Goal: Task Accomplishment & Management: Use online tool/utility

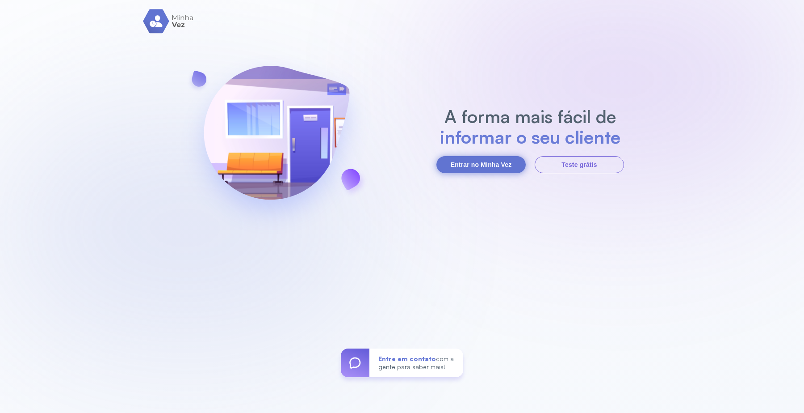
click at [480, 163] on button "Entrar no Minha Vez" at bounding box center [481, 164] width 89 height 17
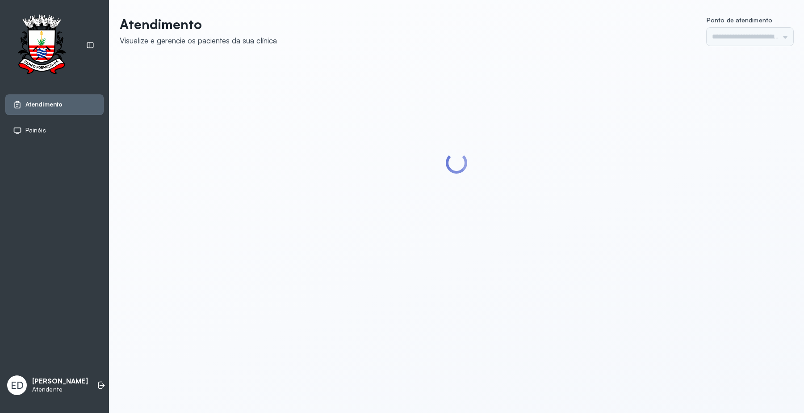
type input "*********"
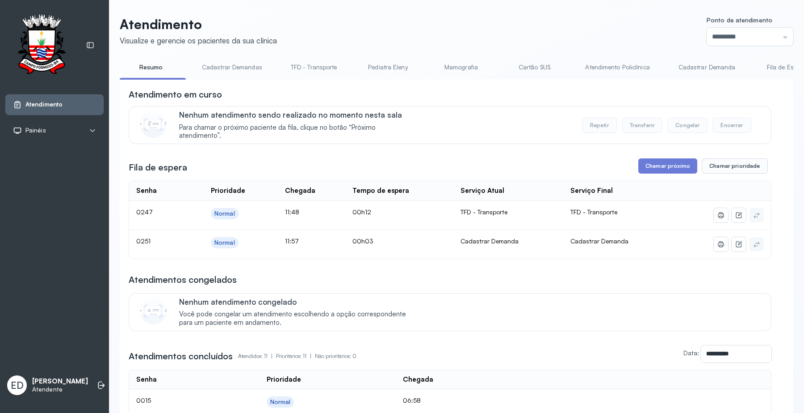
click at [704, 72] on link "Cadastrar Demanda" at bounding box center [707, 67] width 75 height 15
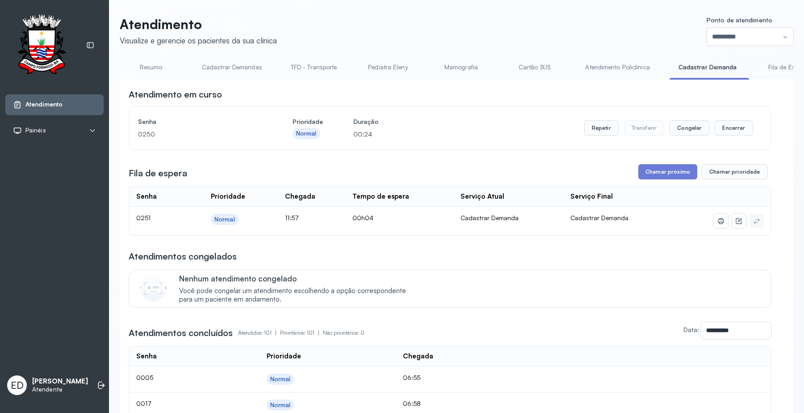
drag, startPoint x: 650, startPoint y: 175, endPoint x: 646, endPoint y: 184, distance: 10.0
drag, startPoint x: 652, startPoint y: 170, endPoint x: 649, endPoint y: 178, distance: 7.9
click at [649, 178] on button "Chamar próximo" at bounding box center [668, 171] width 59 height 15
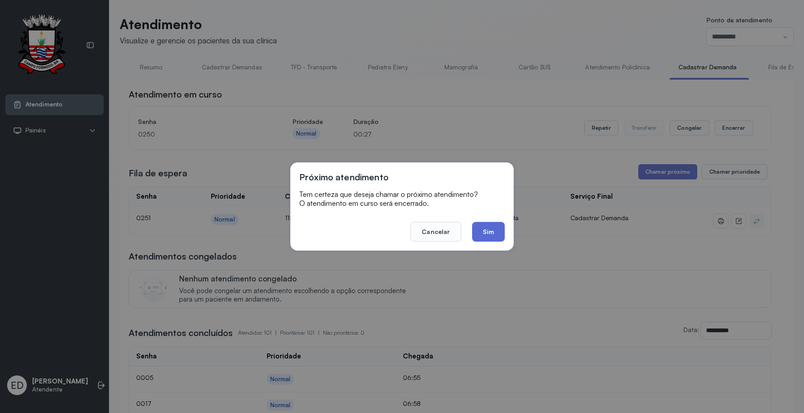
click at [484, 229] on button "Sim" at bounding box center [488, 232] width 33 height 20
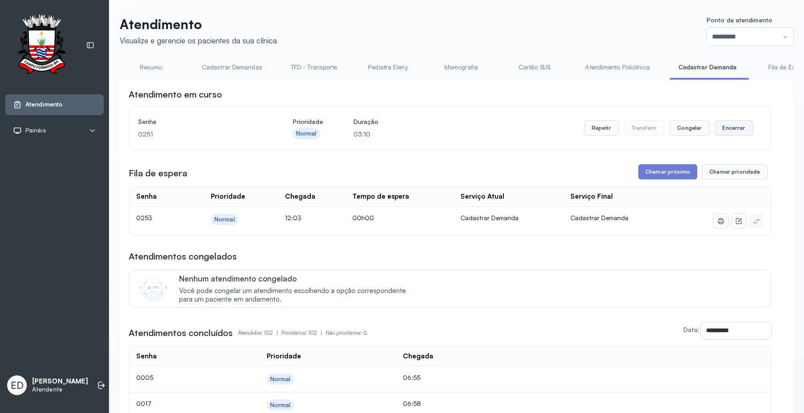
click at [725, 126] on button "Encerrar" at bounding box center [734, 127] width 38 height 15
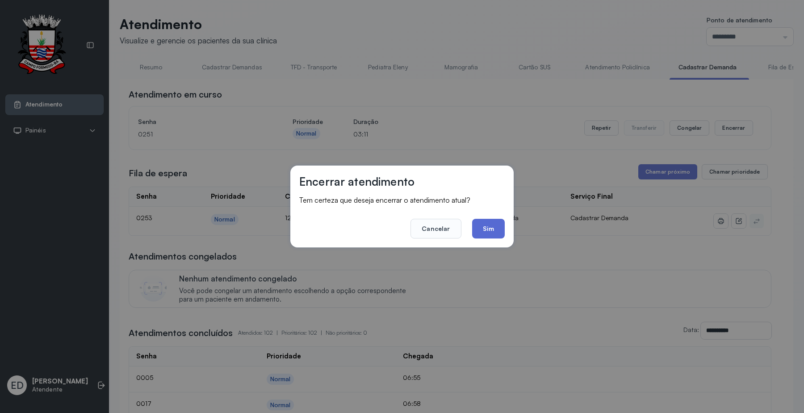
click at [489, 231] on button "Sim" at bounding box center [488, 229] width 33 height 20
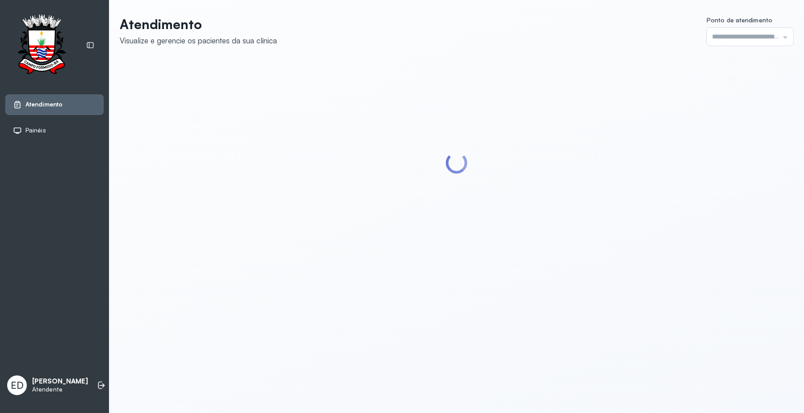
type input "*********"
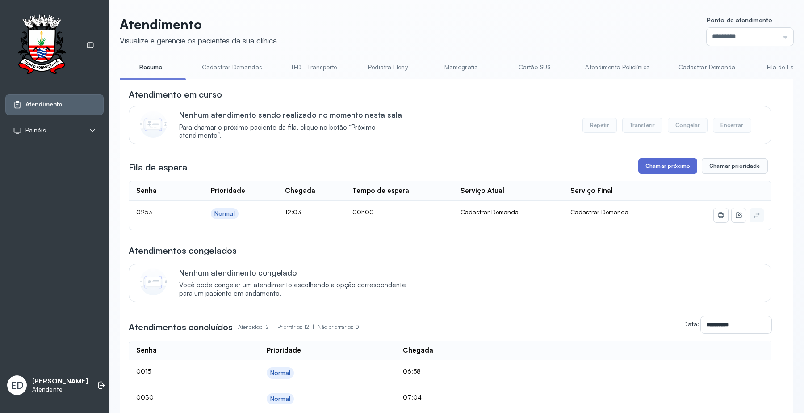
click at [656, 169] on button "Chamar próximo" at bounding box center [668, 165] width 59 height 15
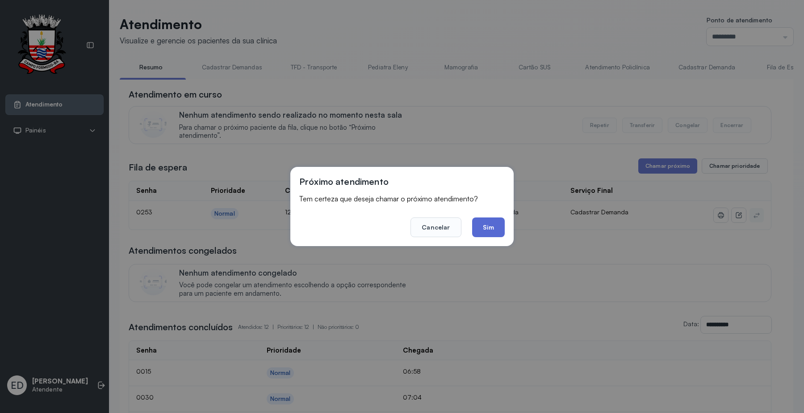
click at [499, 222] on button "Sim" at bounding box center [488, 227] width 33 height 20
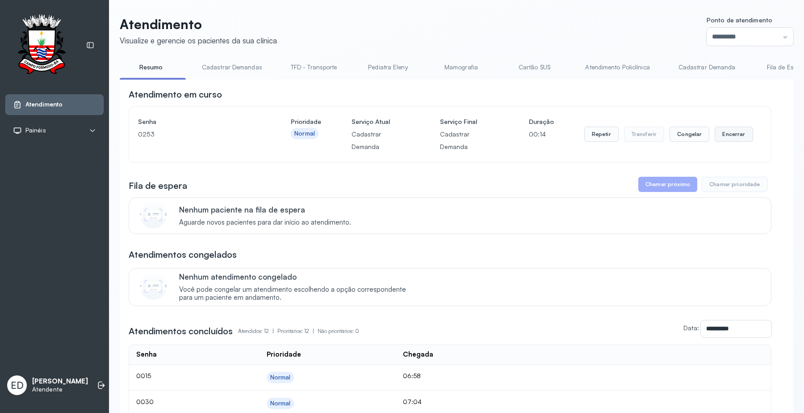
click at [722, 130] on button "Encerrar" at bounding box center [734, 133] width 38 height 15
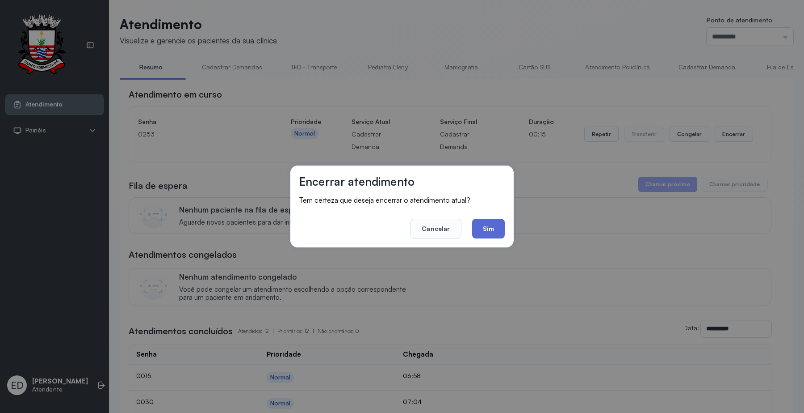
click at [493, 225] on button "Sim" at bounding box center [488, 229] width 33 height 20
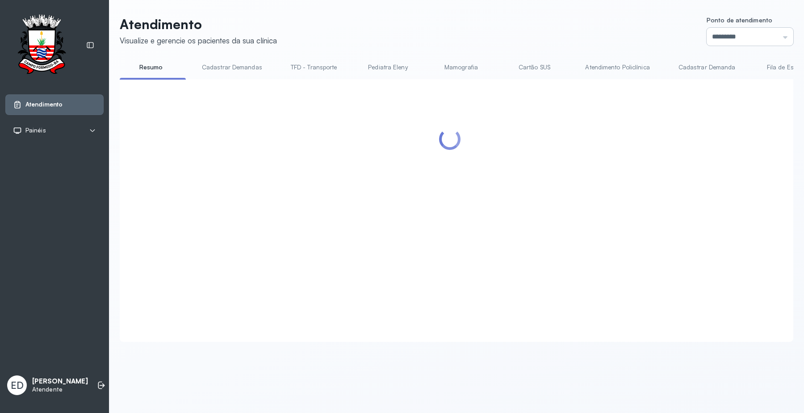
click at [759, 32] on input "*********" at bounding box center [750, 37] width 87 height 18
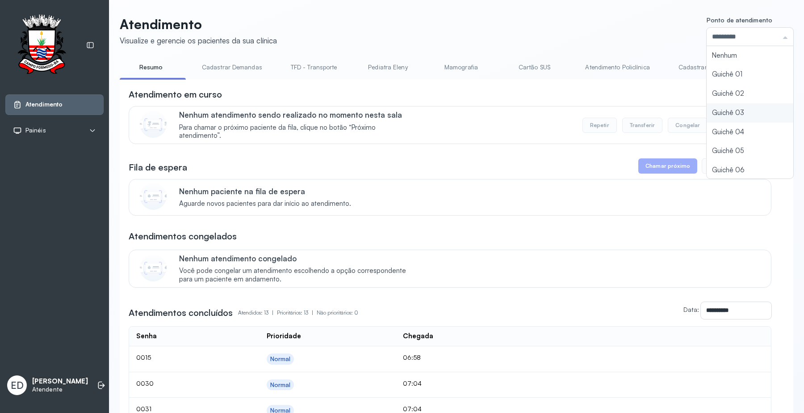
scroll to position [39, 0]
type input "*********"
click at [734, 150] on div "Atendimento Visualize e gerencie os pacientes da sua clínica Ponto de atendimen…" at bounding box center [457, 377] width 674 height 723
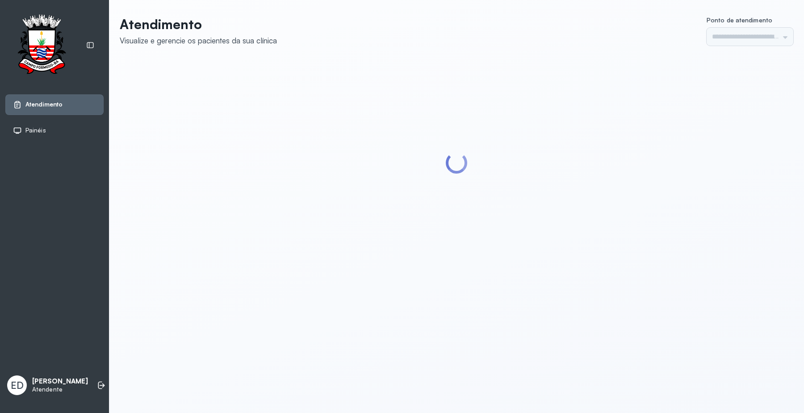
type input "*********"
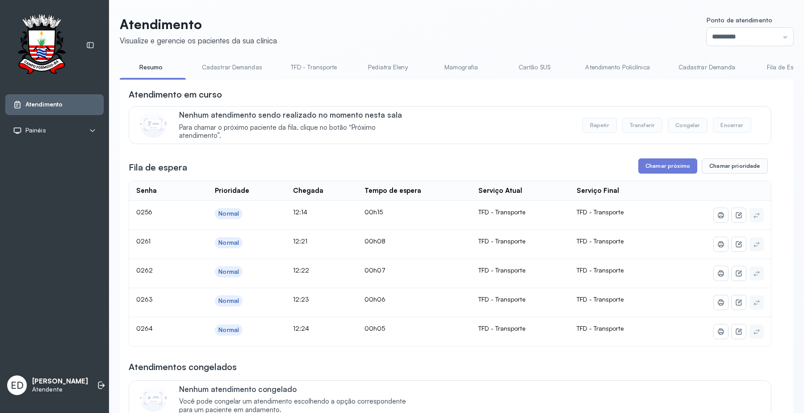
click at [508, 16] on header "Atendimento Visualize e gerencie os pacientes da sua clínica Ponto de atendimen…" at bounding box center [457, 30] width 674 height 29
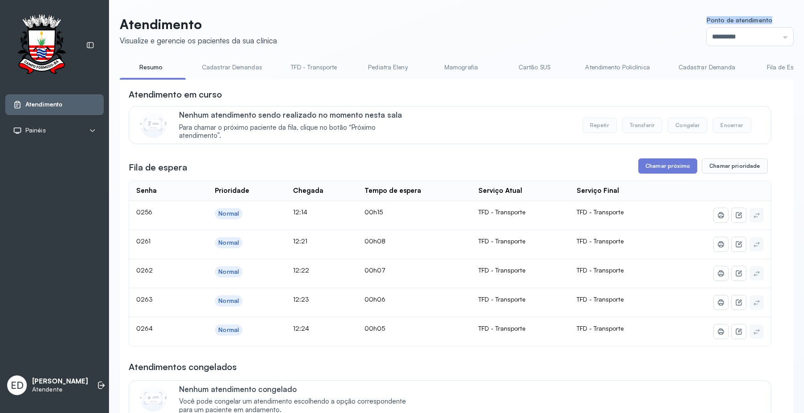
click at [508, 16] on header "Atendimento Visualize e gerencie os pacientes da sua clínica Ponto de atendimen…" at bounding box center [457, 30] width 674 height 29
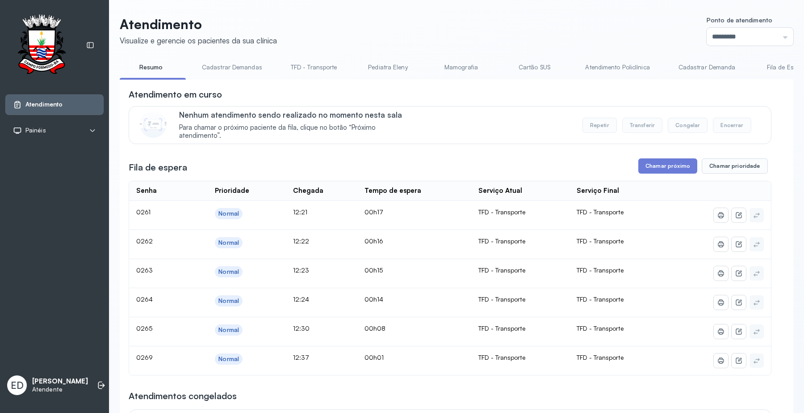
click at [414, 19] on header "Atendimento Visualize e gerencie os pacientes da sua clínica Ponto de atendimen…" at bounding box center [457, 30] width 674 height 29
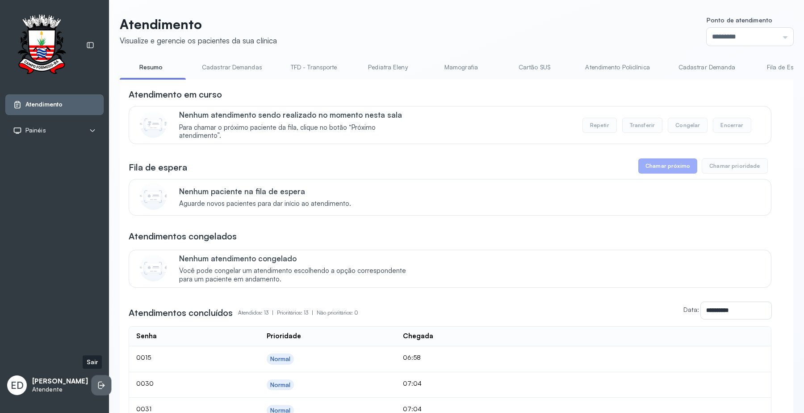
click at [97, 384] on icon at bounding box center [101, 384] width 9 height 9
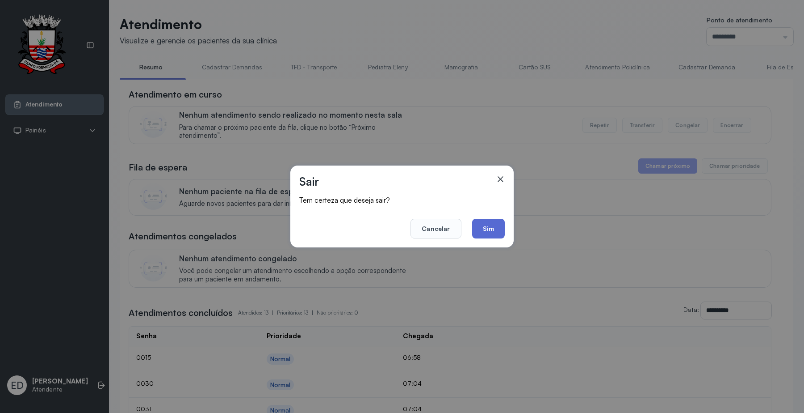
click at [484, 223] on button "Sim" at bounding box center [488, 229] width 33 height 20
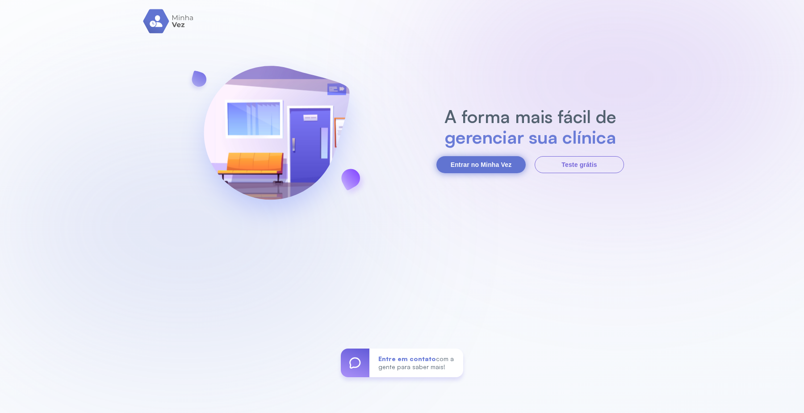
click at [461, 160] on button "Entrar no Minha Vez" at bounding box center [481, 164] width 89 height 17
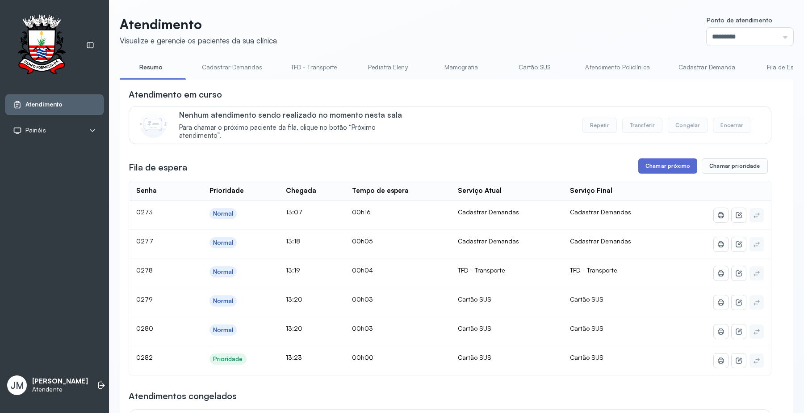
click at [665, 169] on button "Chamar próximo" at bounding box center [668, 165] width 59 height 15
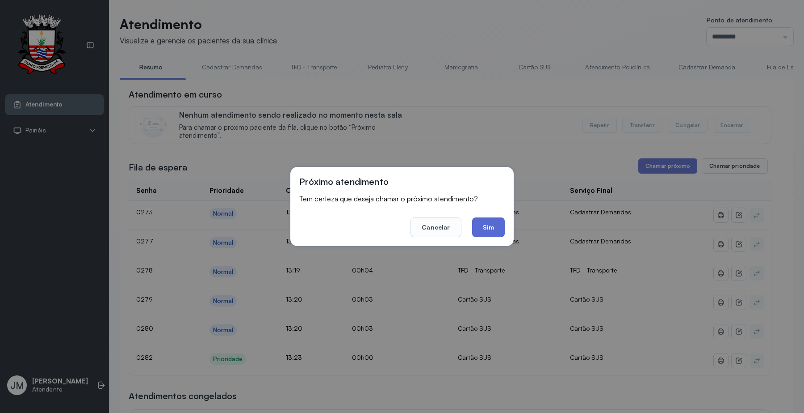
click at [488, 234] on button "Sim" at bounding box center [488, 227] width 33 height 20
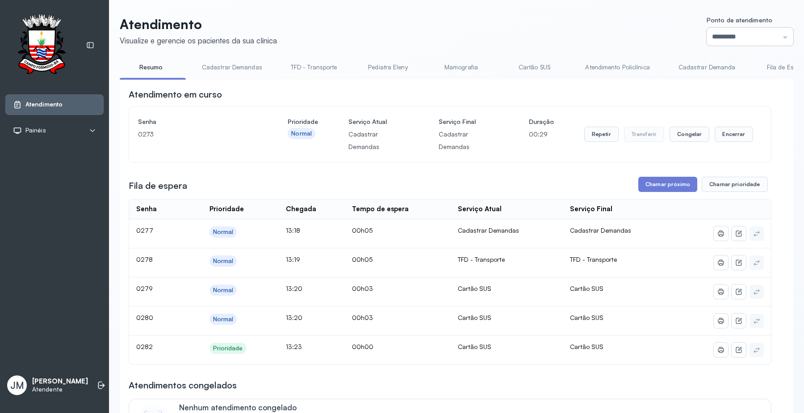
click at [771, 29] on input "*********" at bounding box center [750, 37] width 87 height 18
type input "*********"
click at [707, 146] on div "Atendimento Visualize e gerencie os pacientes da sua clínica Ponto de atendimen…" at bounding box center [457, 400] width 674 height 769
click at [667, 181] on button "Chamar próximo" at bounding box center [668, 184] width 59 height 15
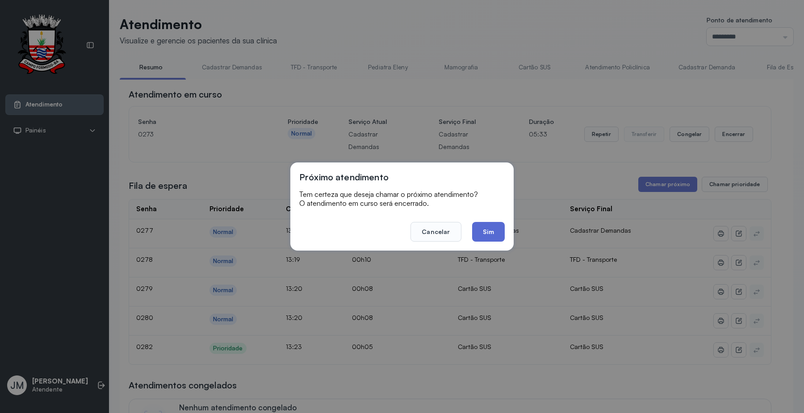
click at [497, 237] on button "Sim" at bounding box center [488, 232] width 33 height 20
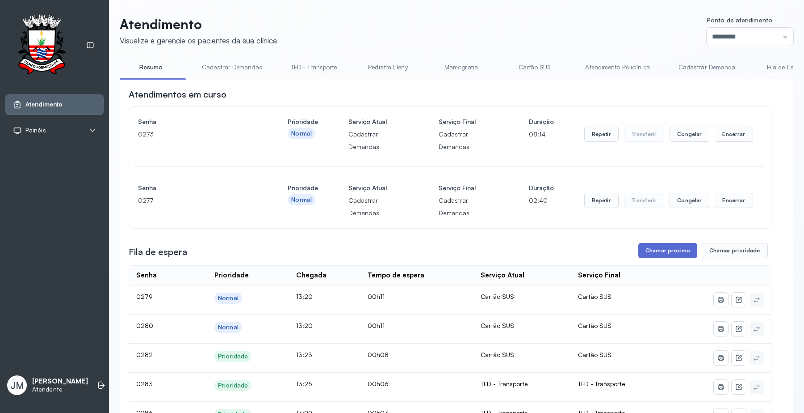
click at [655, 253] on button "Chamar próximo" at bounding box center [668, 250] width 59 height 15
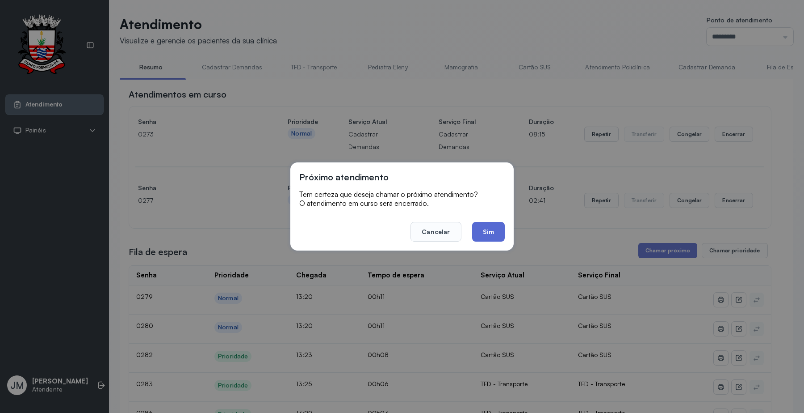
click at [495, 235] on button "Sim" at bounding box center [488, 232] width 33 height 20
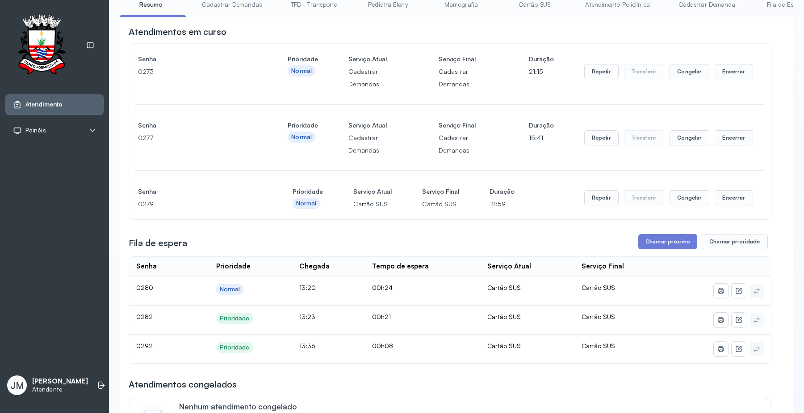
scroll to position [168, 0]
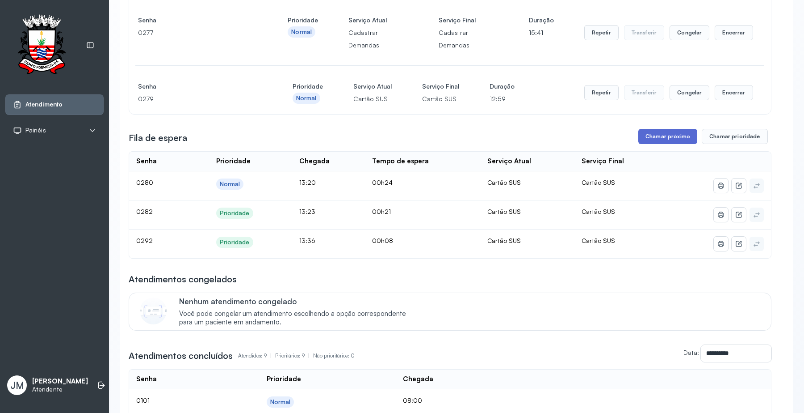
click at [664, 140] on button "Chamar próximo" at bounding box center [668, 136] width 59 height 15
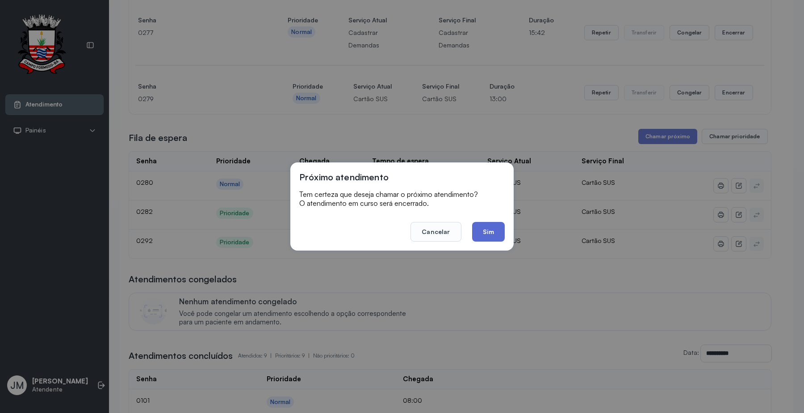
click at [489, 231] on button "Sim" at bounding box center [488, 232] width 33 height 20
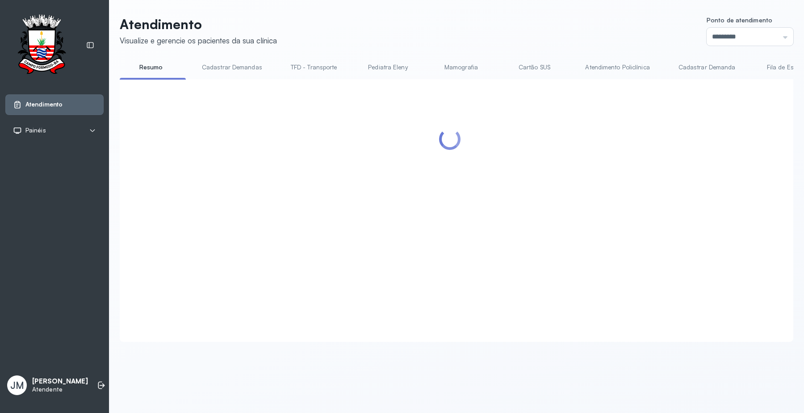
scroll to position [0, 0]
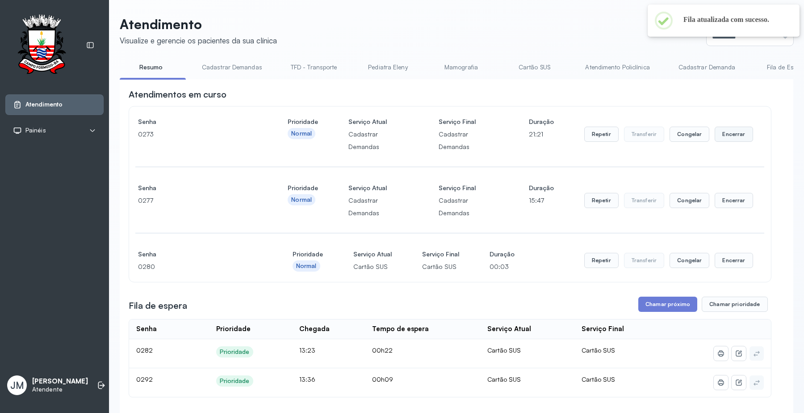
click at [726, 130] on button "Encerrar" at bounding box center [734, 133] width 38 height 15
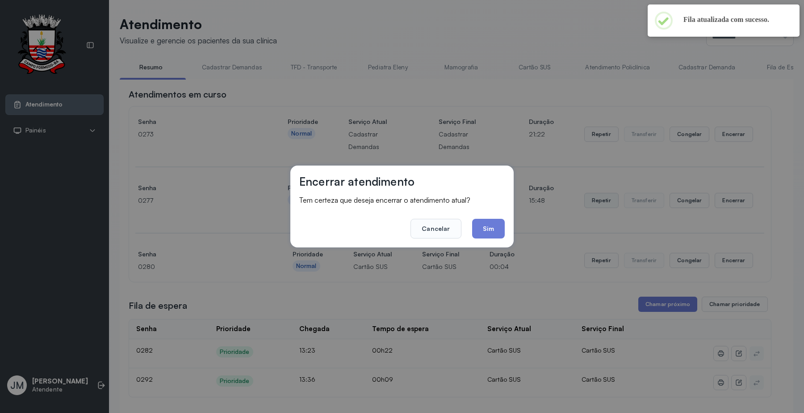
drag, startPoint x: 483, startPoint y: 229, endPoint x: 590, endPoint y: 202, distance: 110.6
click at [487, 228] on button "Sim" at bounding box center [488, 229] width 33 height 20
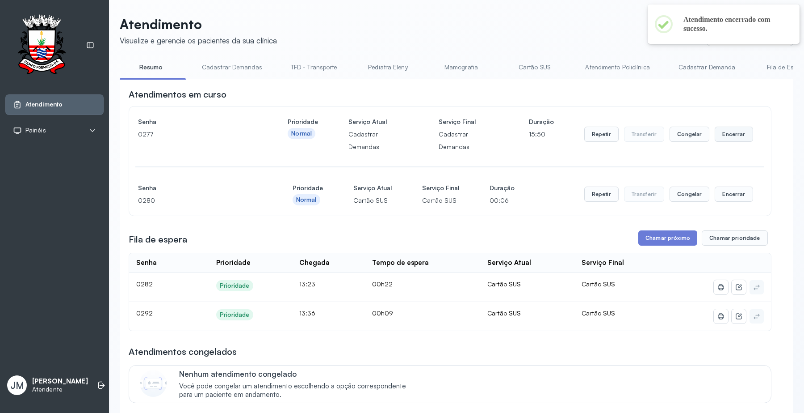
click at [731, 136] on button "Encerrar" at bounding box center [734, 133] width 38 height 15
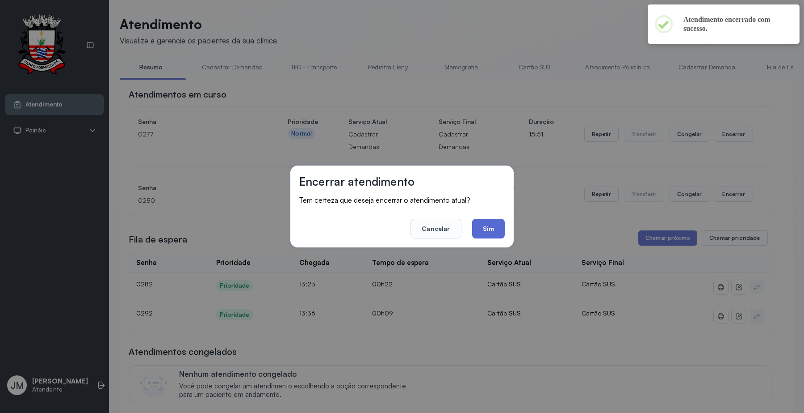
click at [493, 227] on button "Sim" at bounding box center [488, 229] width 33 height 20
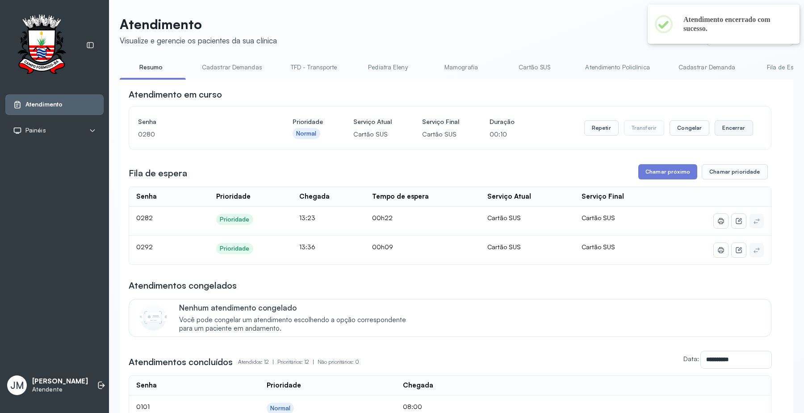
click at [733, 123] on button "Encerrar" at bounding box center [734, 127] width 38 height 15
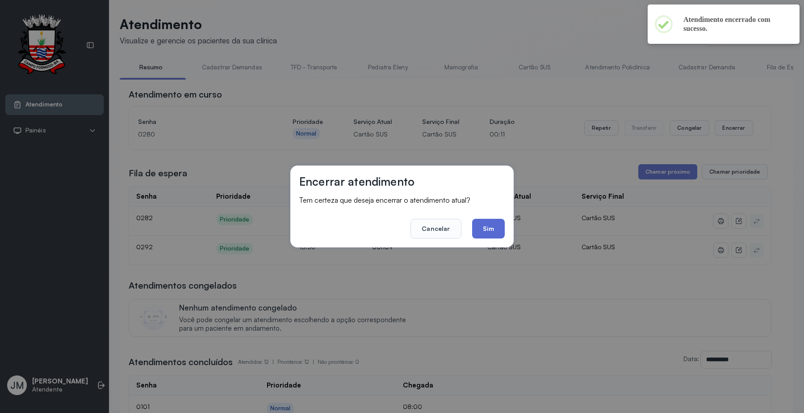
click at [490, 226] on button "Sim" at bounding box center [488, 229] width 33 height 20
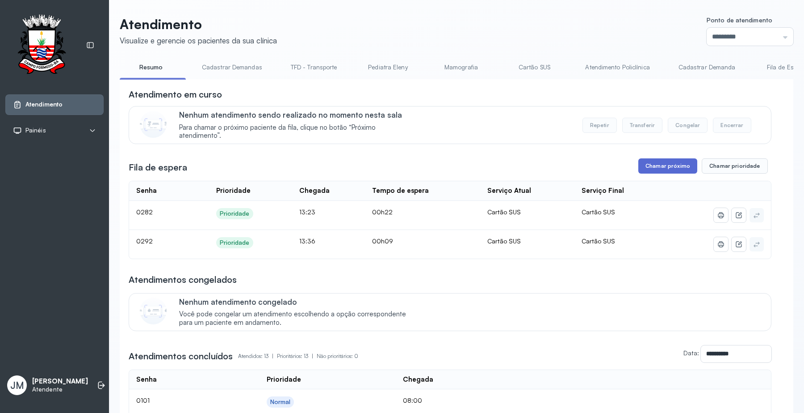
click at [674, 169] on button "Chamar próximo" at bounding box center [668, 165] width 59 height 15
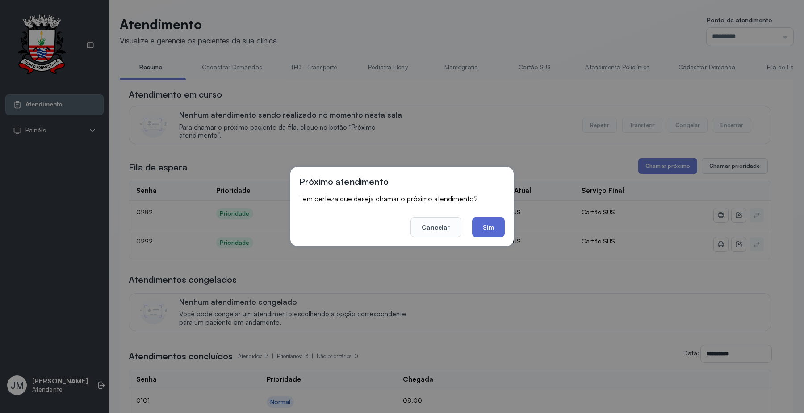
click at [497, 224] on button "Sim" at bounding box center [488, 227] width 33 height 20
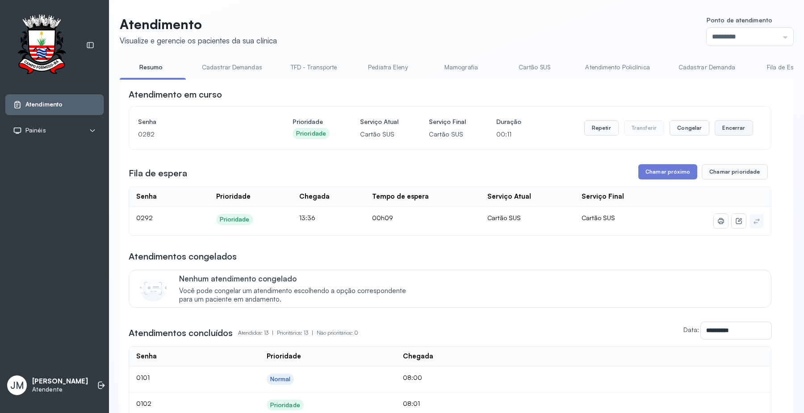
click at [723, 130] on button "Encerrar" at bounding box center [734, 127] width 38 height 15
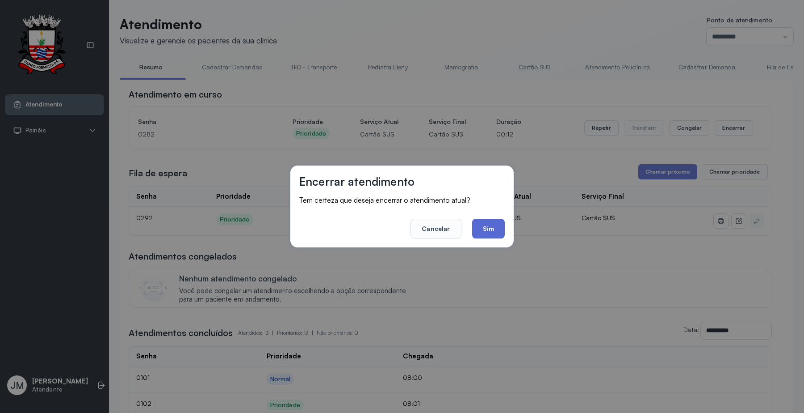
click at [490, 231] on button "Sim" at bounding box center [488, 229] width 33 height 20
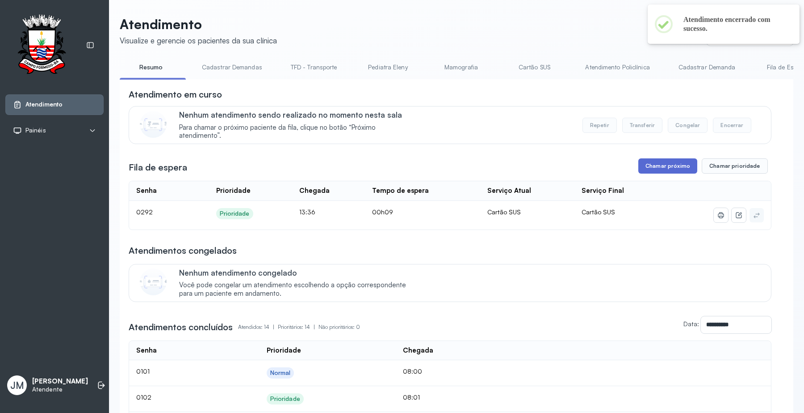
click at [659, 169] on button "Chamar próximo" at bounding box center [668, 165] width 59 height 15
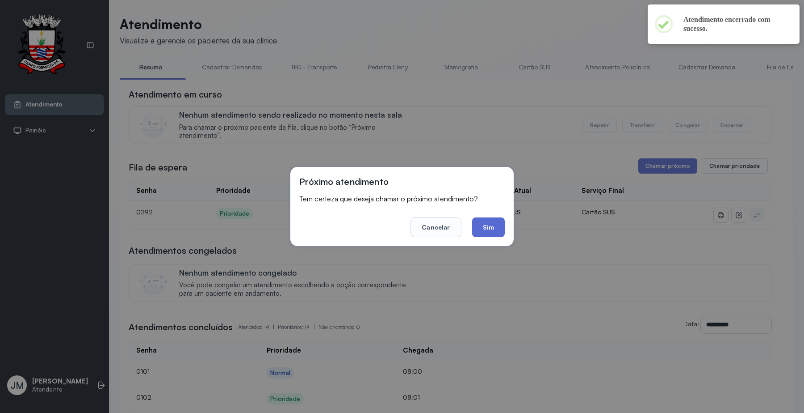
click at [488, 222] on button "Sim" at bounding box center [488, 227] width 33 height 20
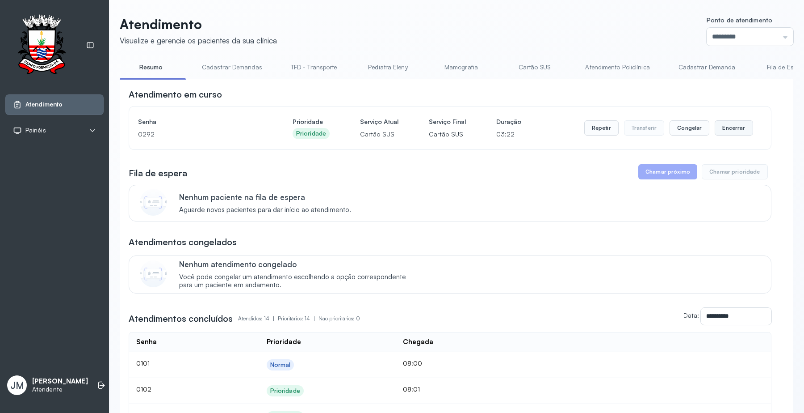
click at [732, 128] on button "Encerrar" at bounding box center [734, 127] width 38 height 15
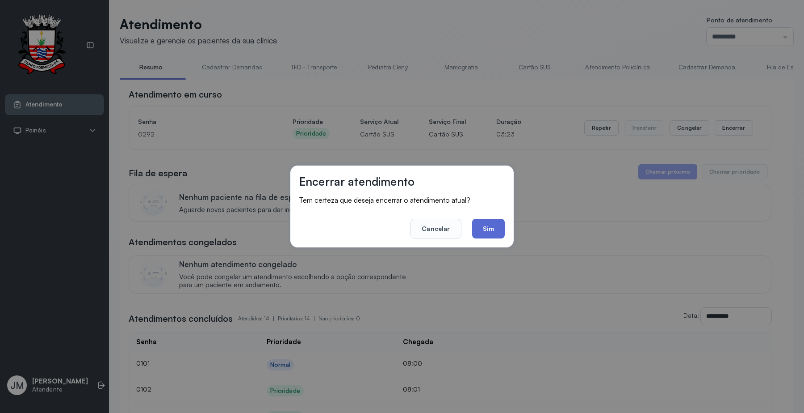
click at [472, 223] on button "Sim" at bounding box center [488, 229] width 33 height 20
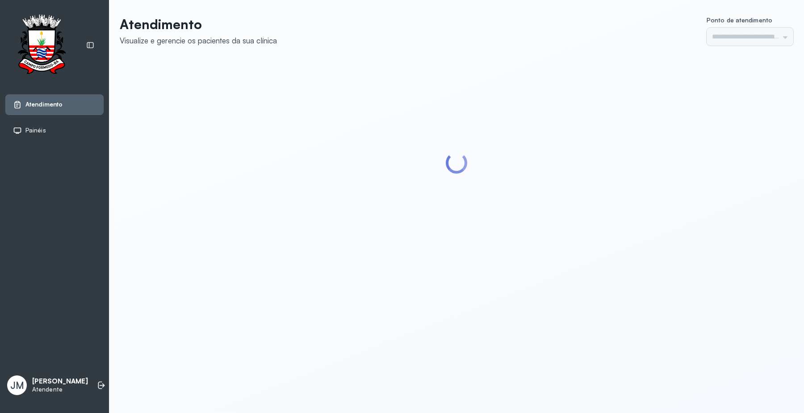
type input "*********"
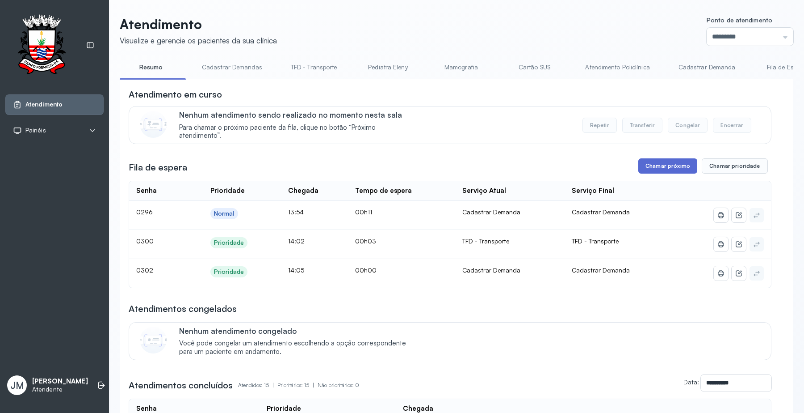
click at [664, 162] on button "Chamar próximo" at bounding box center [668, 165] width 59 height 15
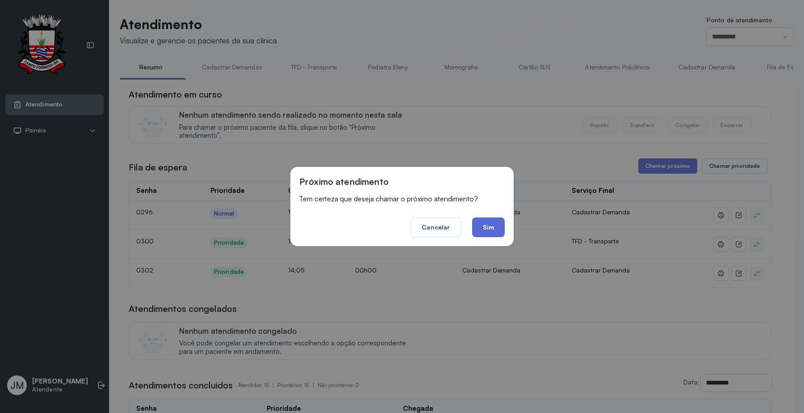
click at [488, 226] on button "Sim" at bounding box center [488, 227] width 33 height 20
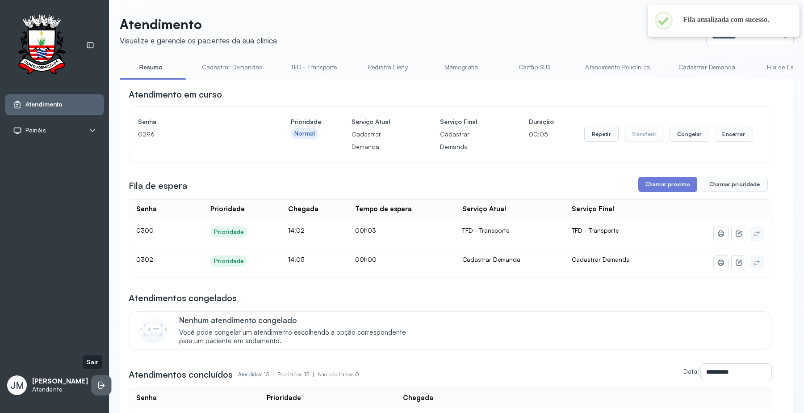
click at [97, 380] on icon at bounding box center [101, 384] width 9 height 9
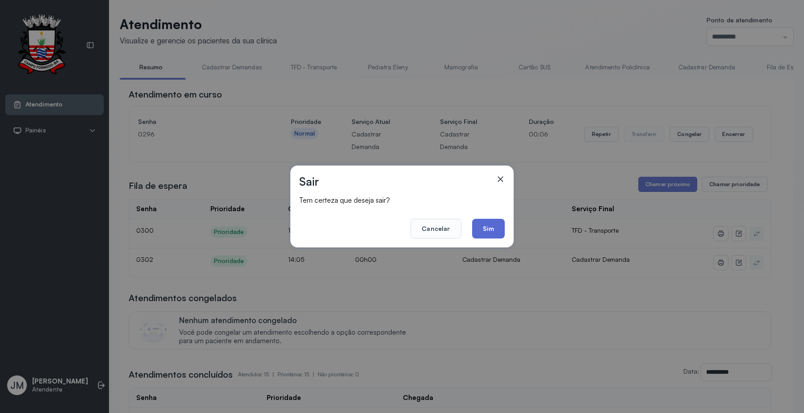
click at [492, 226] on button "Sim" at bounding box center [488, 229] width 33 height 20
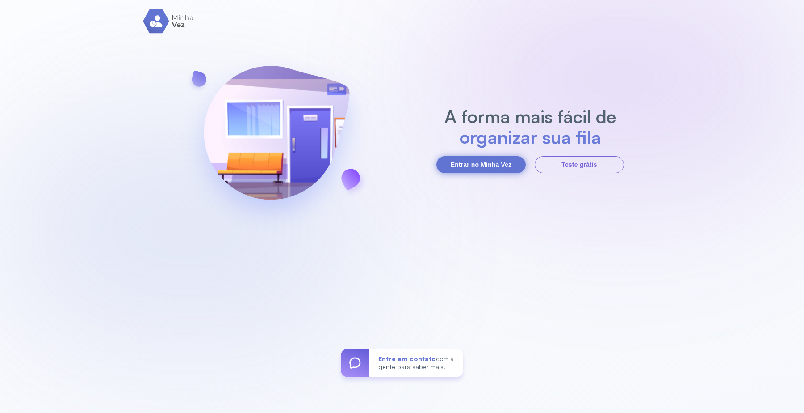
click at [471, 164] on button "Entrar no Minha Vez" at bounding box center [481, 164] width 89 height 17
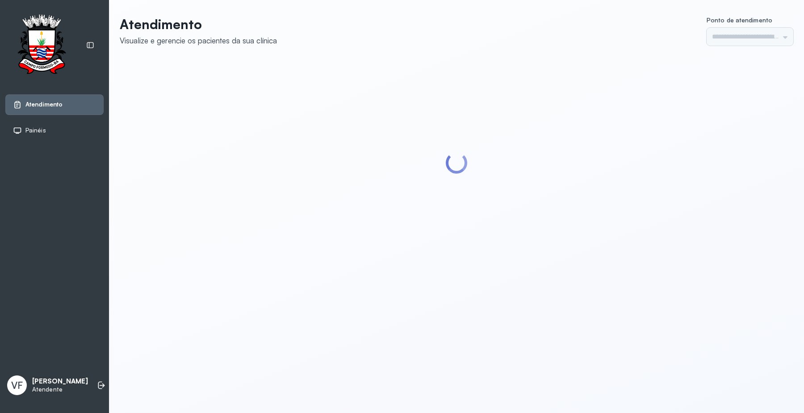
type input "*********"
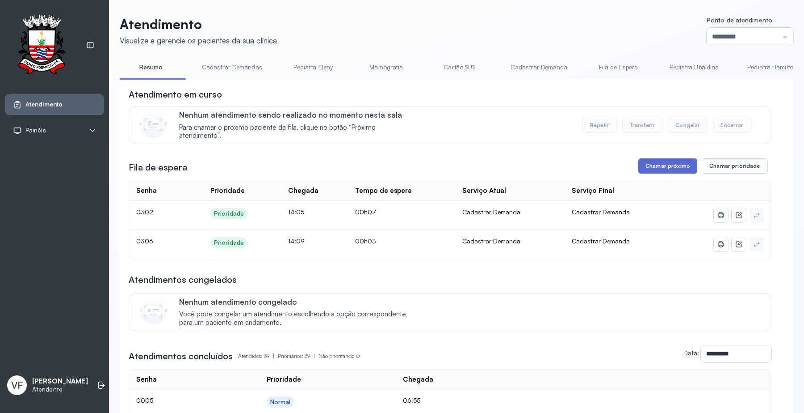
click at [655, 166] on button "Chamar próximo" at bounding box center [668, 165] width 59 height 15
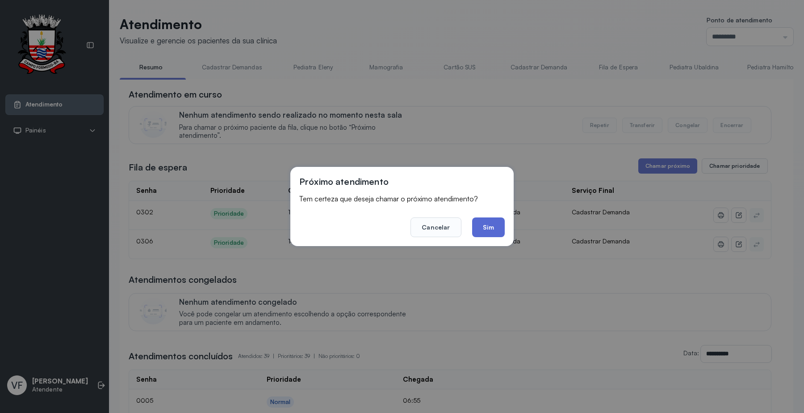
click at [488, 221] on button "Sim" at bounding box center [488, 227] width 33 height 20
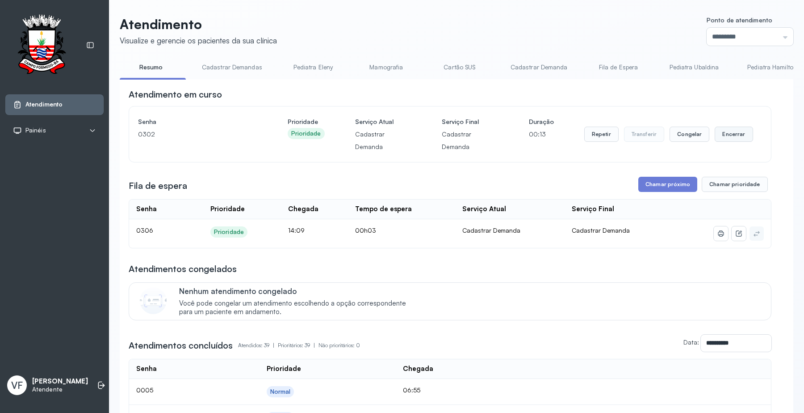
click at [734, 135] on button "Encerrar" at bounding box center [734, 133] width 38 height 15
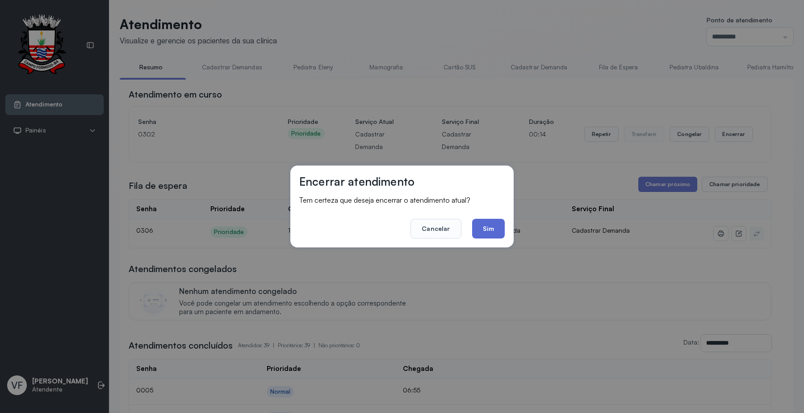
click at [490, 225] on button "Sim" at bounding box center [488, 229] width 33 height 20
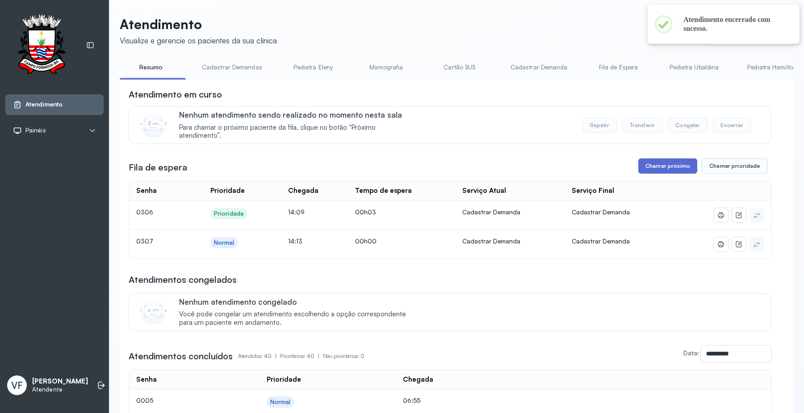
click at [664, 165] on button "Chamar próximo" at bounding box center [668, 165] width 59 height 15
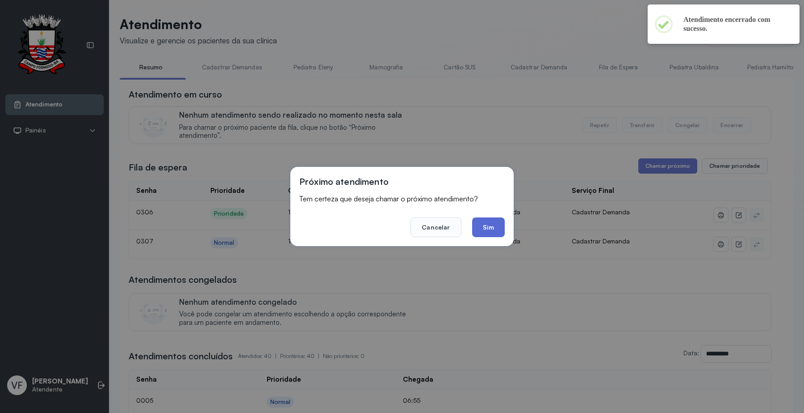
click at [492, 220] on button "Sim" at bounding box center [488, 227] width 33 height 20
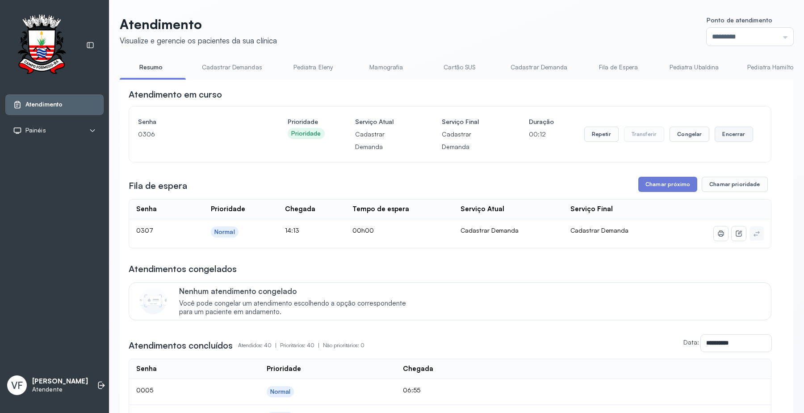
click at [727, 135] on button "Encerrar" at bounding box center [734, 133] width 38 height 15
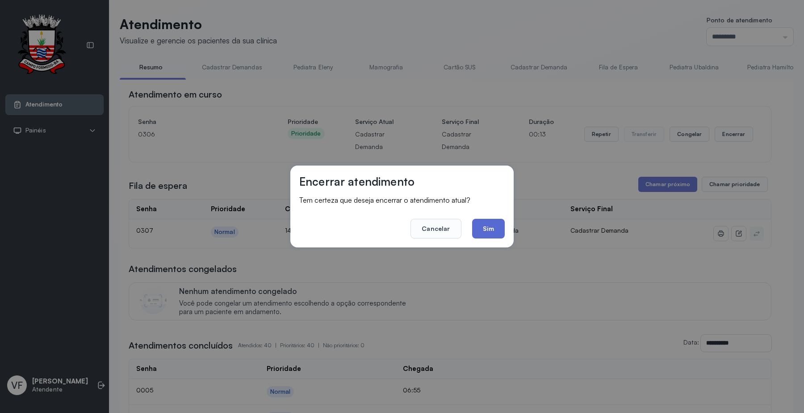
click at [479, 229] on button "Sim" at bounding box center [488, 229] width 33 height 20
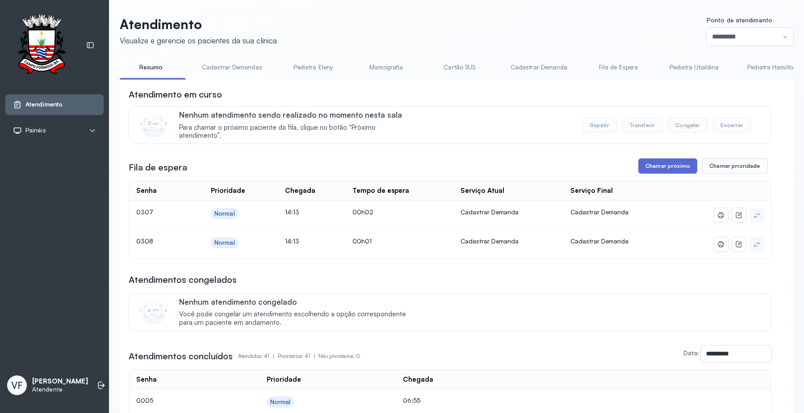
click at [669, 164] on button "Chamar próximo" at bounding box center [668, 165] width 59 height 15
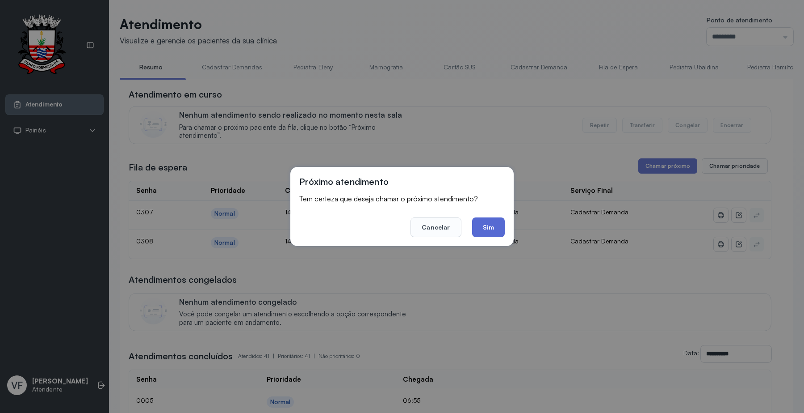
click at [492, 226] on button "Sim" at bounding box center [488, 227] width 33 height 20
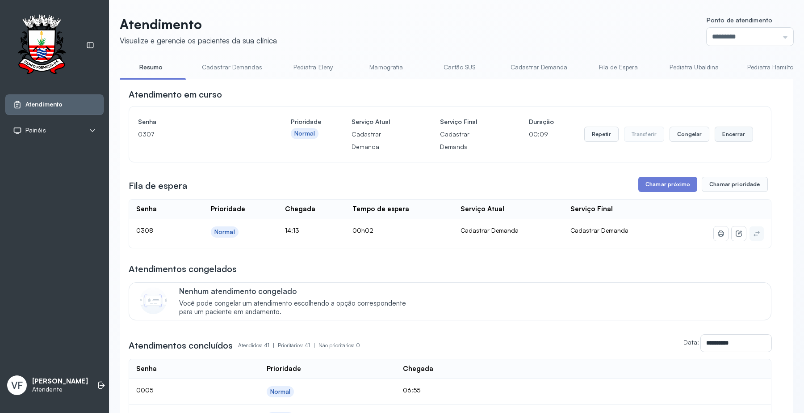
click at [734, 126] on button "Encerrar" at bounding box center [734, 133] width 38 height 15
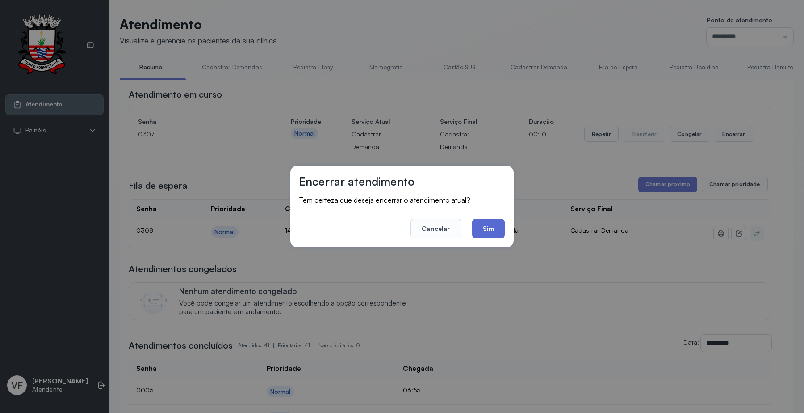
click at [488, 225] on button "Sim" at bounding box center [488, 229] width 33 height 20
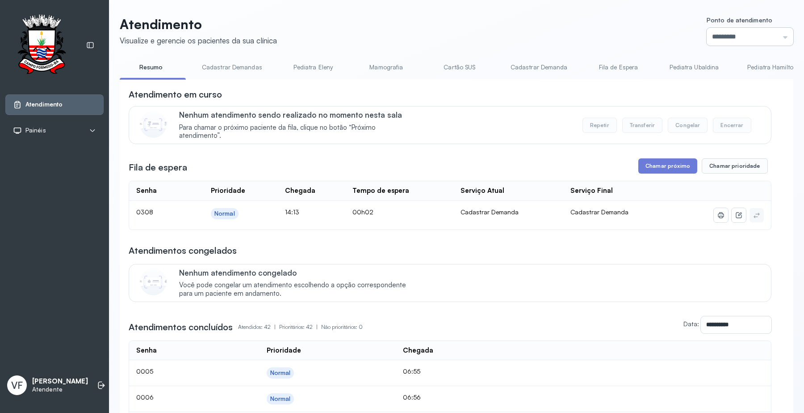
click at [716, 34] on input "*********" at bounding box center [750, 37] width 87 height 18
type input "*********"
click at [666, 164] on button "Chamar próximo" at bounding box center [668, 165] width 59 height 15
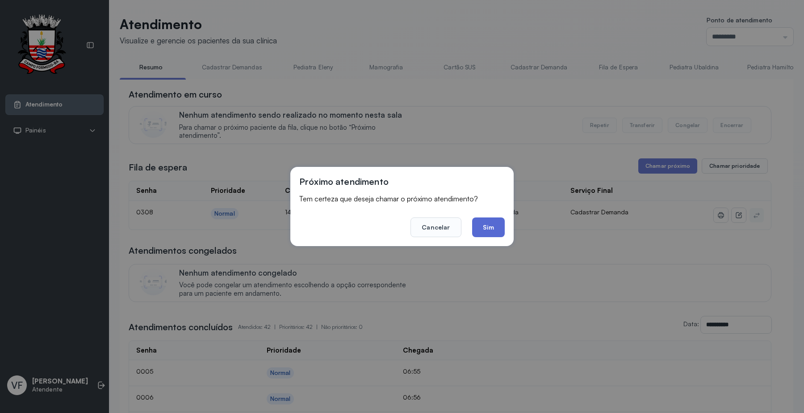
click at [487, 220] on button "Sim" at bounding box center [488, 227] width 33 height 20
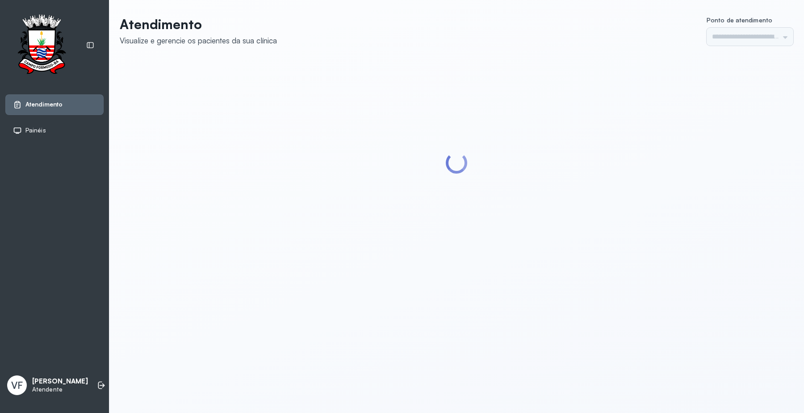
type input "*********"
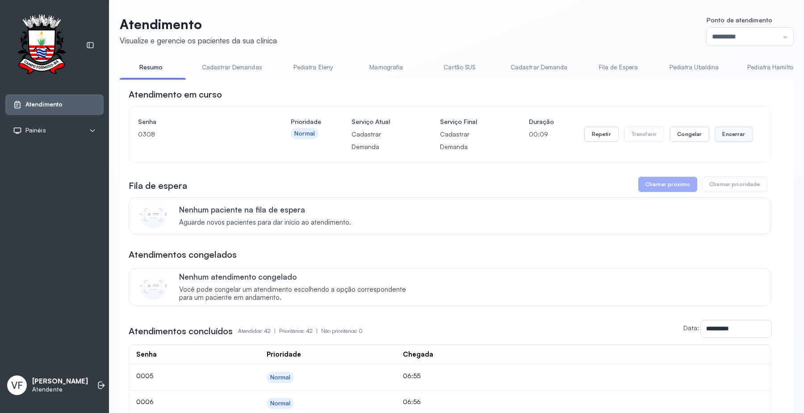
click at [725, 128] on button "Encerrar" at bounding box center [734, 133] width 38 height 15
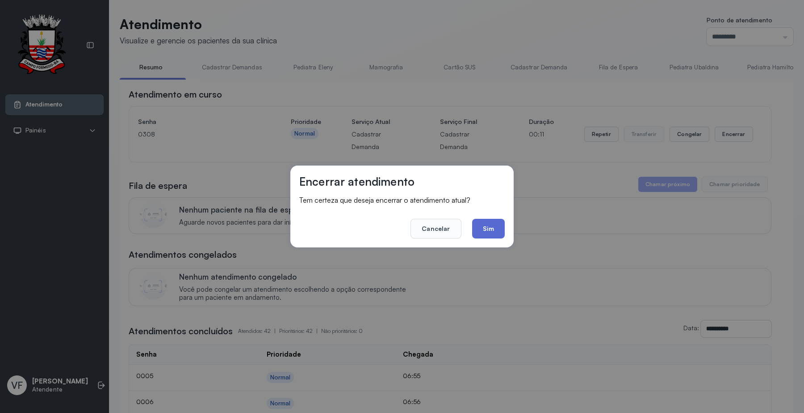
click at [490, 224] on button "Sim" at bounding box center [488, 229] width 33 height 20
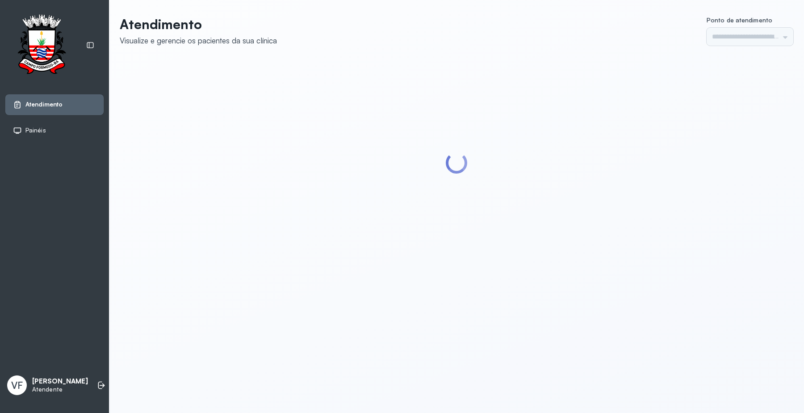
type input "*********"
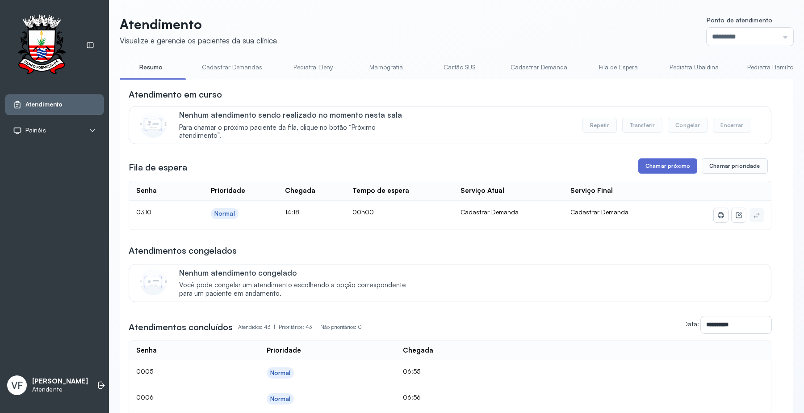
click at [653, 168] on button "Chamar próximo" at bounding box center [668, 165] width 59 height 15
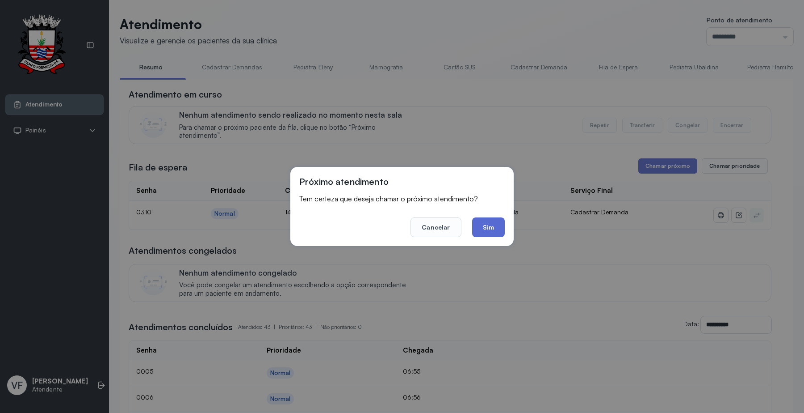
click at [489, 225] on button "Sim" at bounding box center [488, 227] width 33 height 20
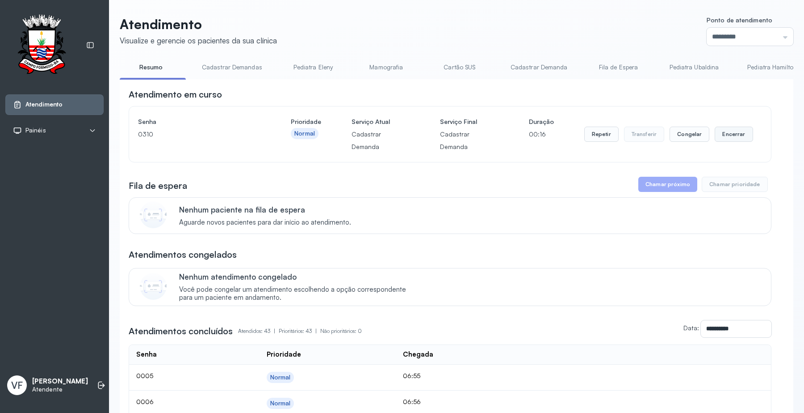
click at [728, 130] on button "Encerrar" at bounding box center [734, 133] width 38 height 15
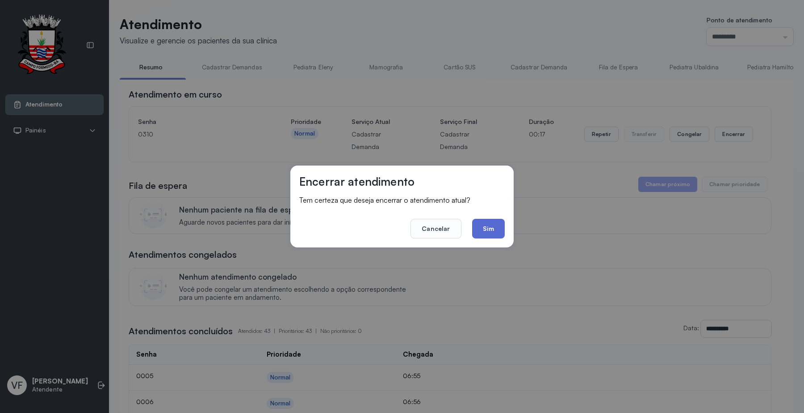
click at [485, 227] on button "Sim" at bounding box center [488, 229] width 33 height 20
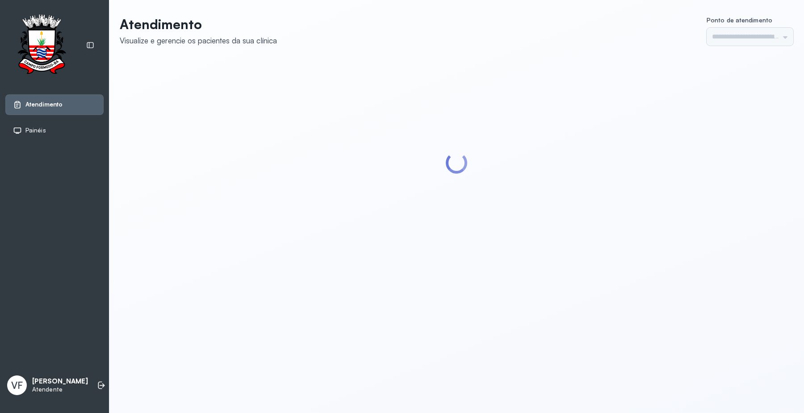
type input "*********"
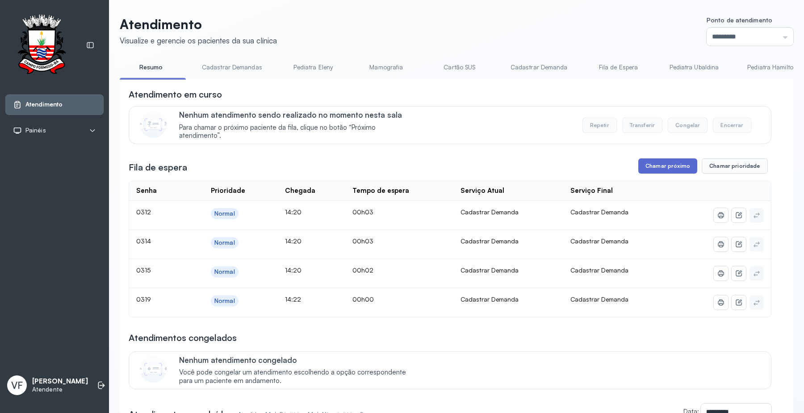
click at [665, 164] on button "Chamar próximo" at bounding box center [668, 165] width 59 height 15
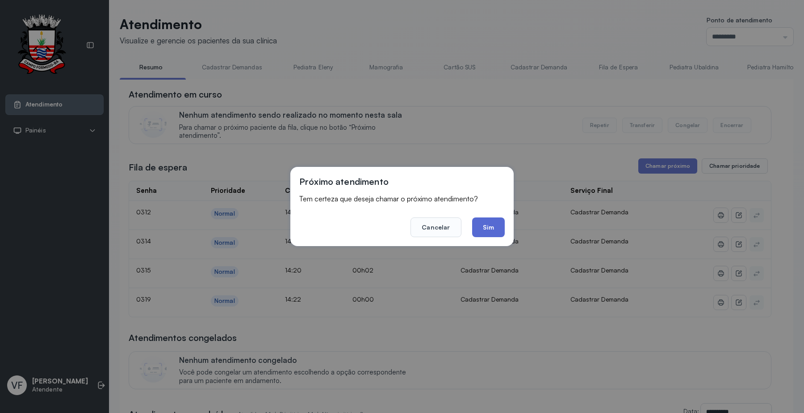
click at [484, 224] on button "Sim" at bounding box center [488, 227] width 33 height 20
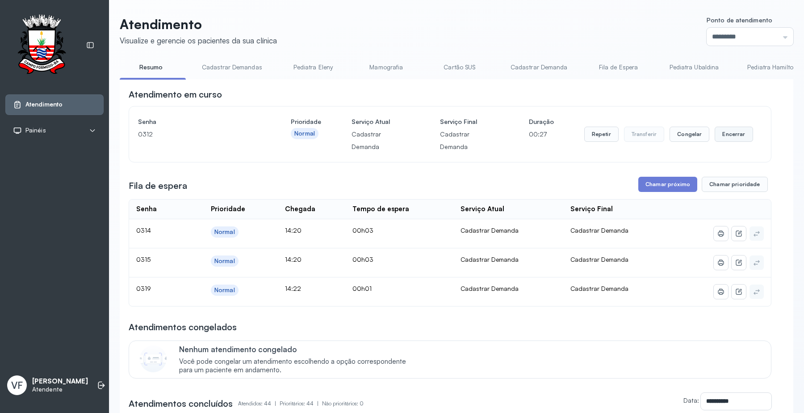
click at [726, 126] on button "Encerrar" at bounding box center [734, 133] width 38 height 15
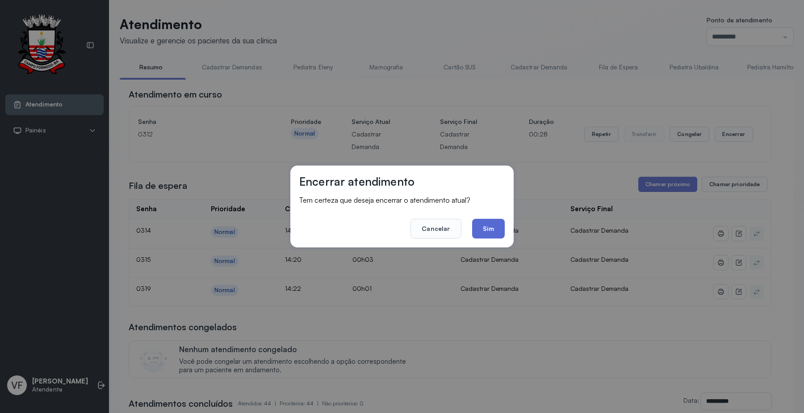
click at [493, 221] on button "Sim" at bounding box center [488, 229] width 33 height 20
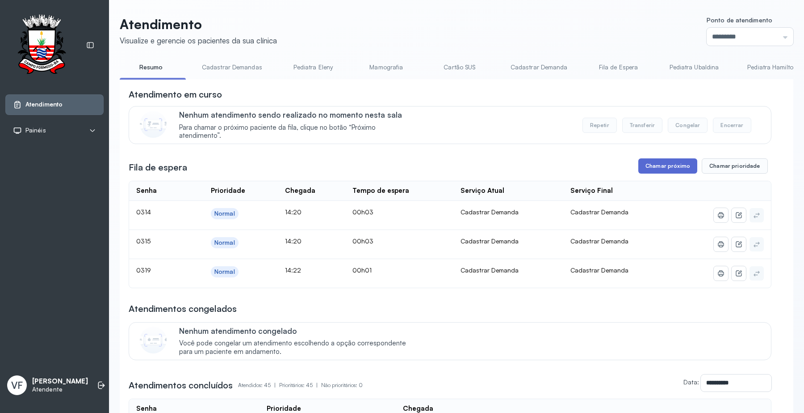
click at [653, 167] on button "Chamar próximo" at bounding box center [668, 165] width 59 height 15
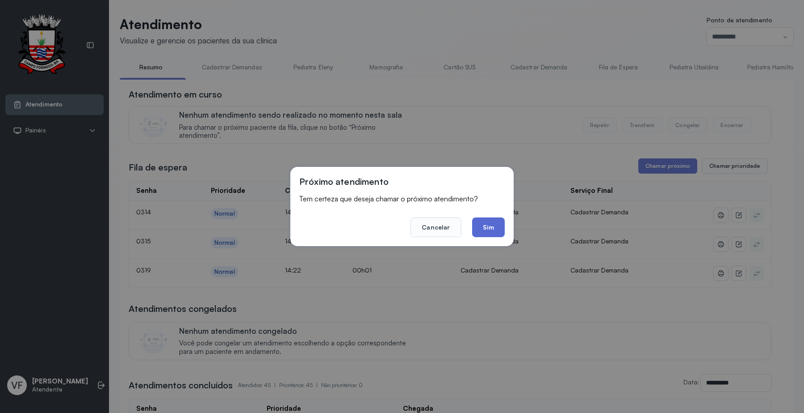
click at [487, 228] on button "Sim" at bounding box center [488, 227] width 33 height 20
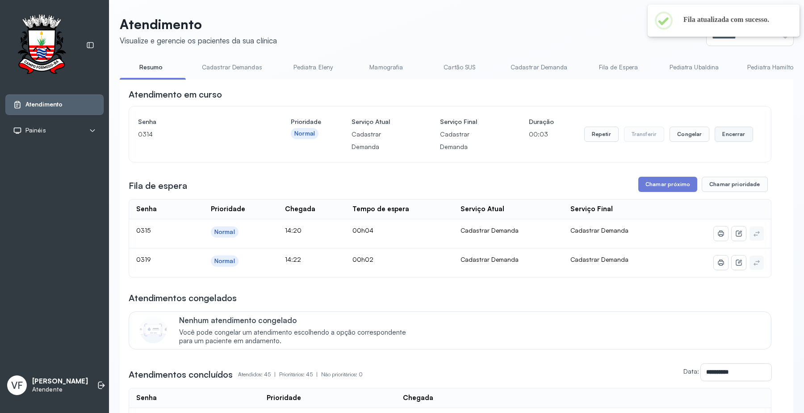
click at [722, 127] on button "Encerrar" at bounding box center [734, 133] width 38 height 15
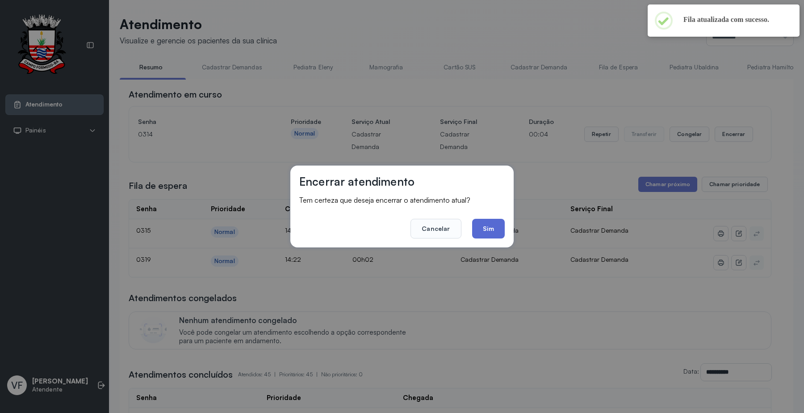
click at [487, 227] on button "Sim" at bounding box center [488, 229] width 33 height 20
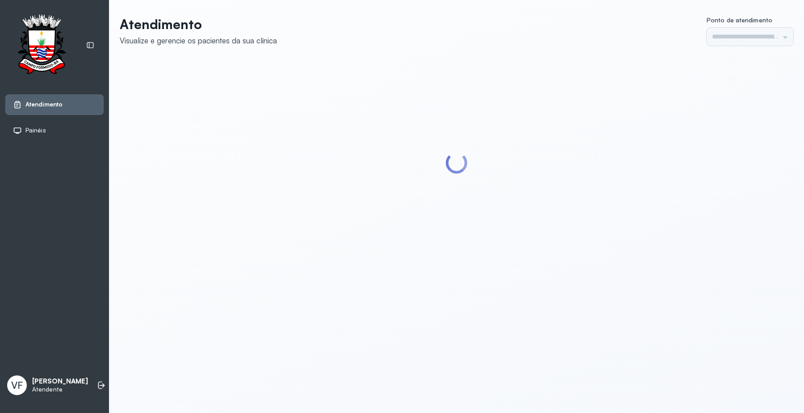
type input "*********"
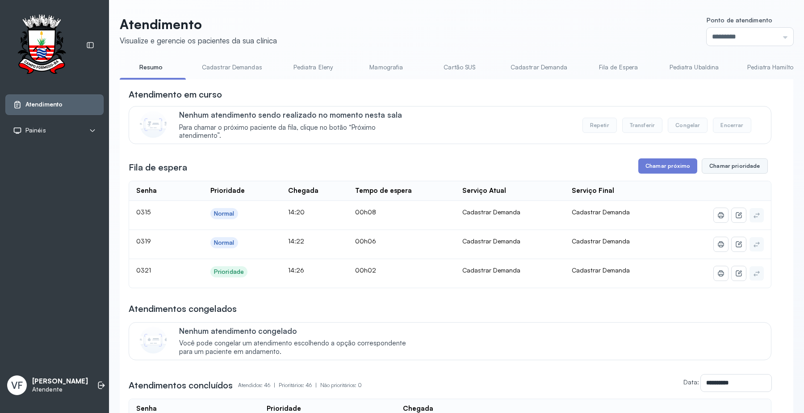
click at [724, 160] on button "Chamar prioridade" at bounding box center [735, 165] width 66 height 15
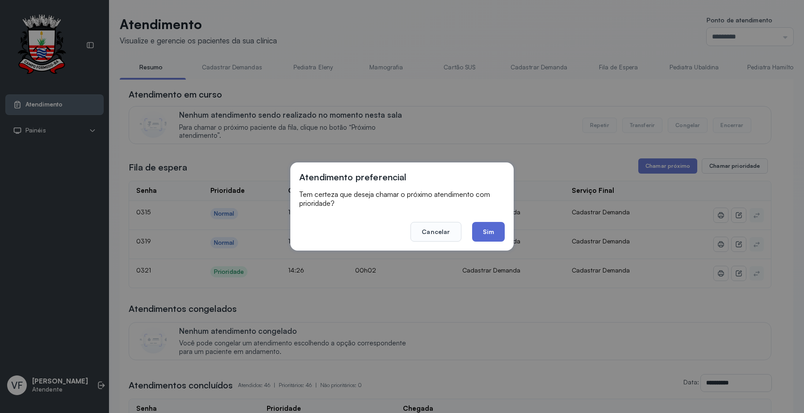
click at [485, 233] on button "Sim" at bounding box center [488, 232] width 33 height 20
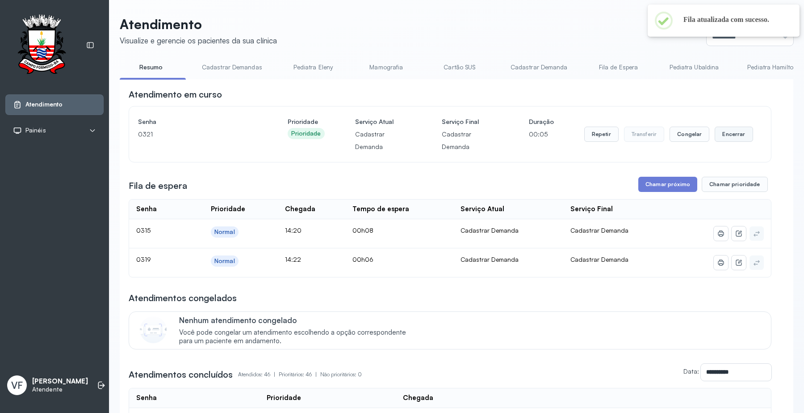
click at [732, 132] on button "Encerrar" at bounding box center [734, 133] width 38 height 15
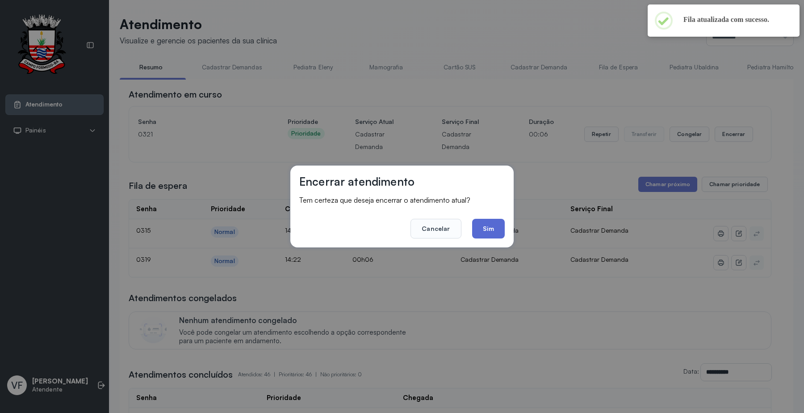
click at [487, 225] on button "Sim" at bounding box center [488, 229] width 33 height 20
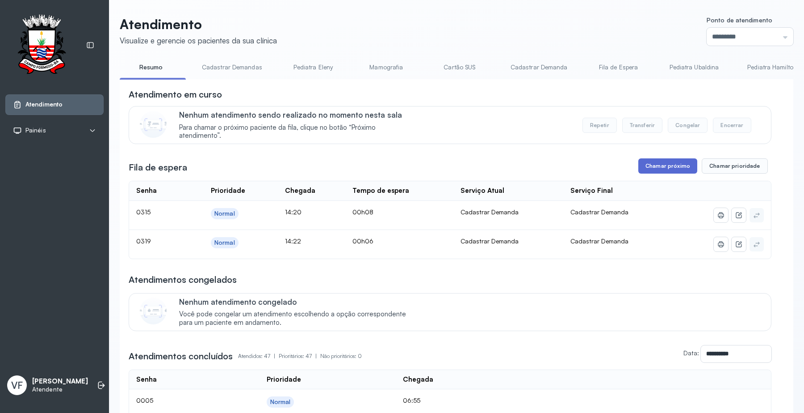
click at [667, 164] on button "Chamar próximo" at bounding box center [668, 165] width 59 height 15
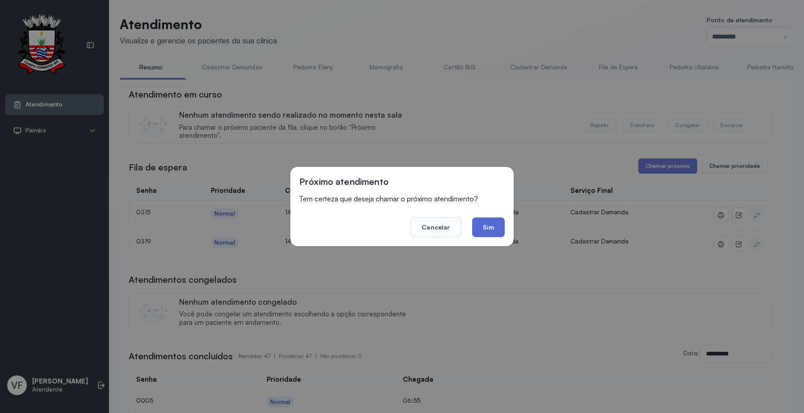
click at [490, 223] on button "Sim" at bounding box center [488, 227] width 33 height 20
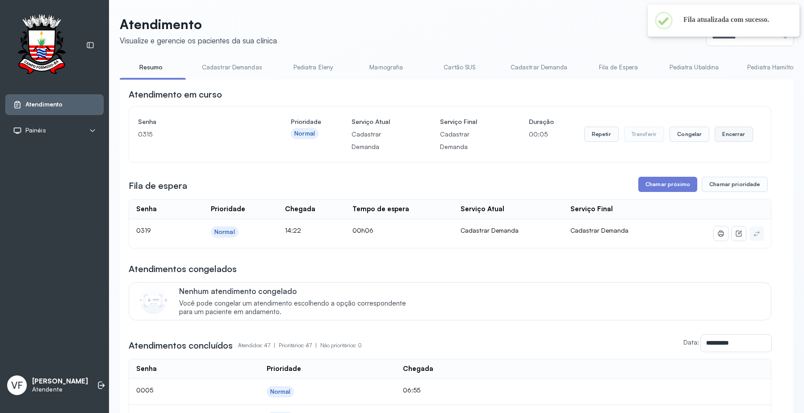
click at [731, 126] on button "Encerrar" at bounding box center [734, 133] width 38 height 15
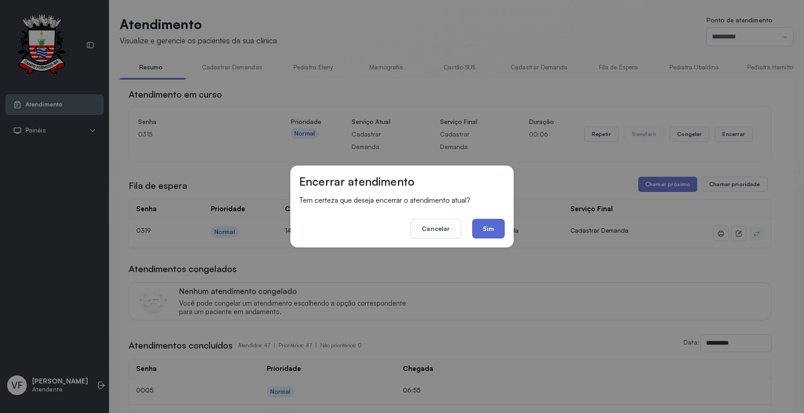
click at [488, 224] on button "Sim" at bounding box center [488, 229] width 33 height 20
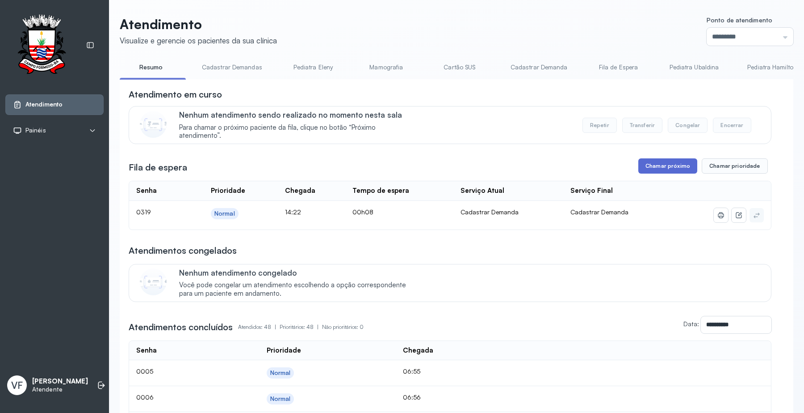
click at [657, 162] on button "Chamar próximo" at bounding box center [668, 165] width 59 height 15
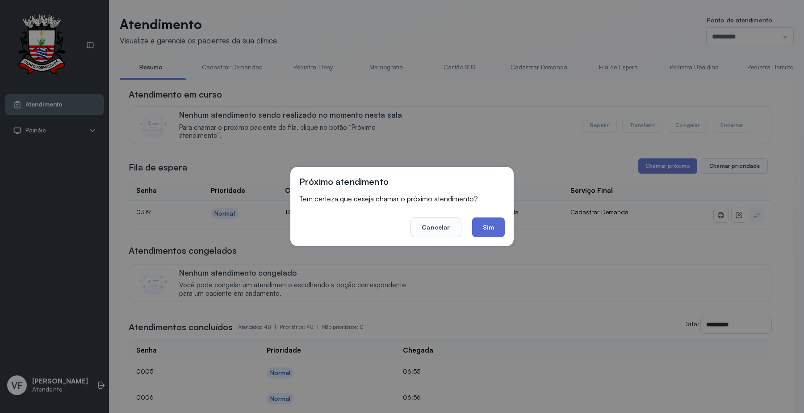
click at [486, 223] on button "Sim" at bounding box center [488, 227] width 33 height 20
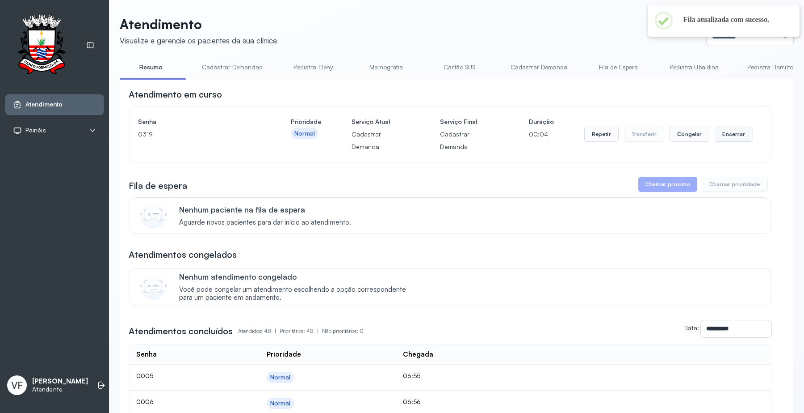
click at [730, 129] on button "Encerrar" at bounding box center [734, 133] width 38 height 15
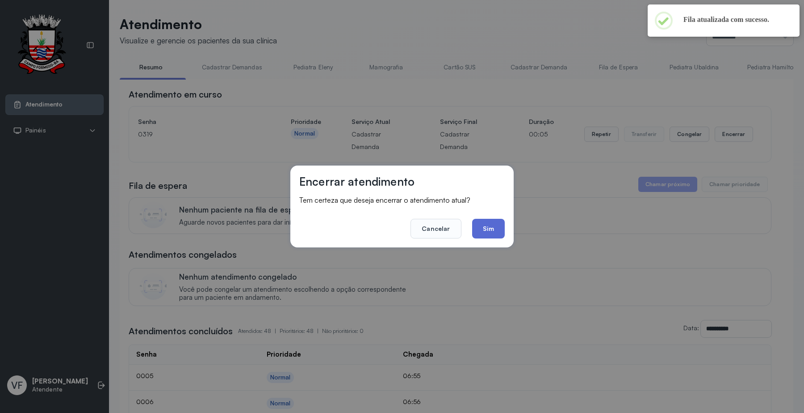
click at [492, 231] on button "Sim" at bounding box center [488, 229] width 33 height 20
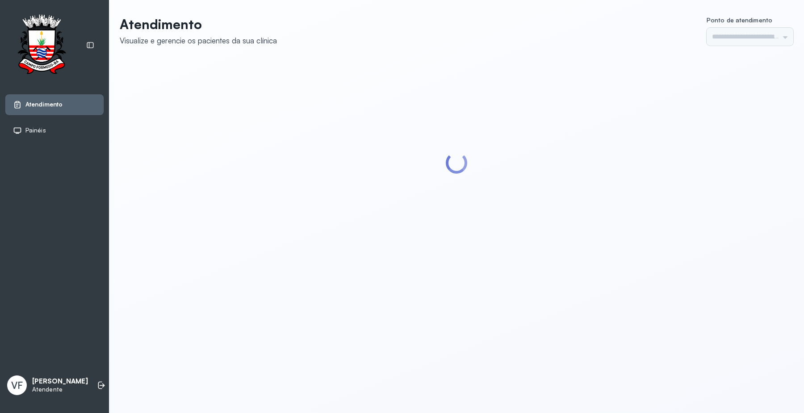
type input "*********"
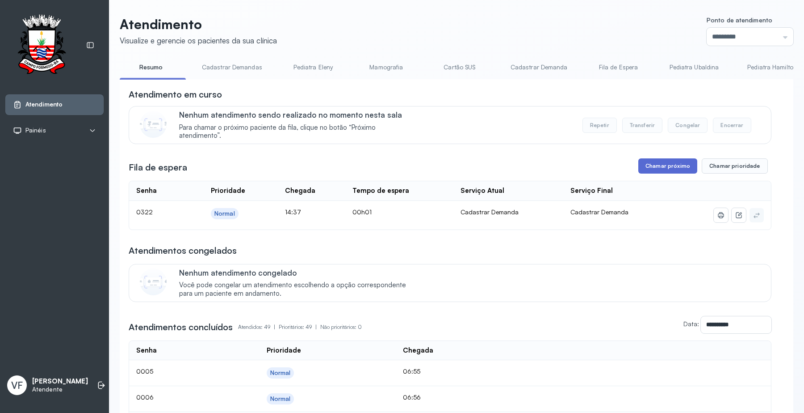
click at [667, 162] on button "Chamar próximo" at bounding box center [668, 165] width 59 height 15
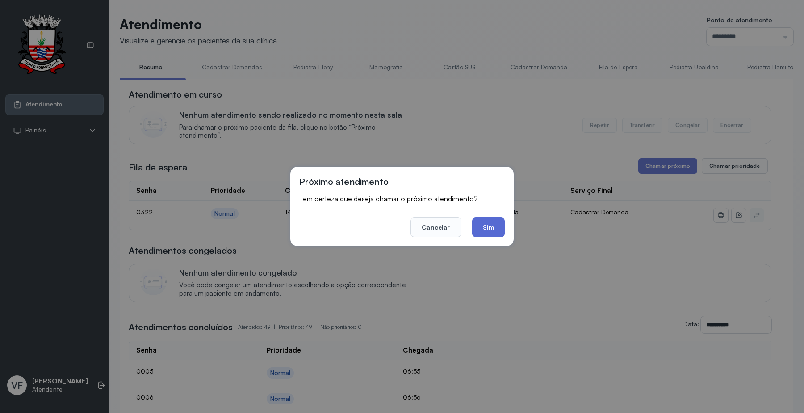
click at [486, 226] on button "Sim" at bounding box center [488, 227] width 33 height 20
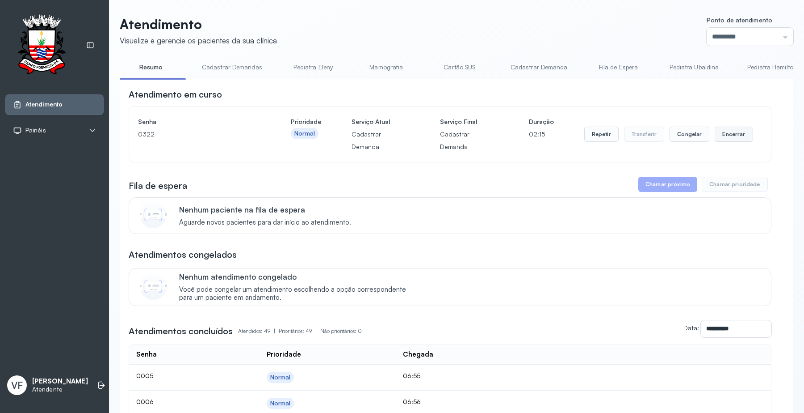
click at [724, 130] on button "Encerrar" at bounding box center [734, 133] width 38 height 15
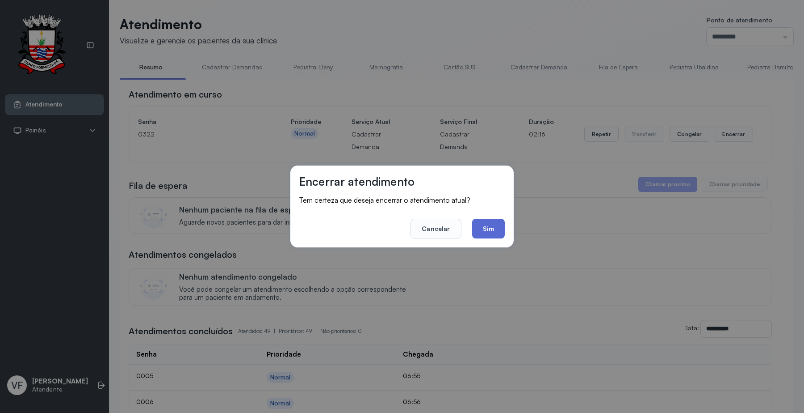
click at [486, 226] on button "Sim" at bounding box center [488, 229] width 33 height 20
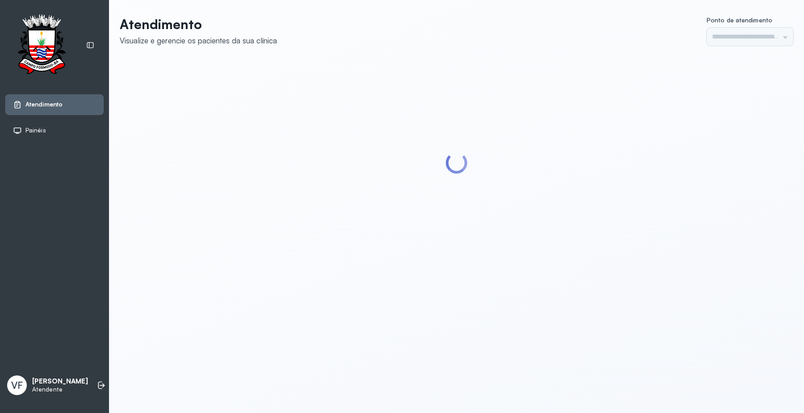
type input "*********"
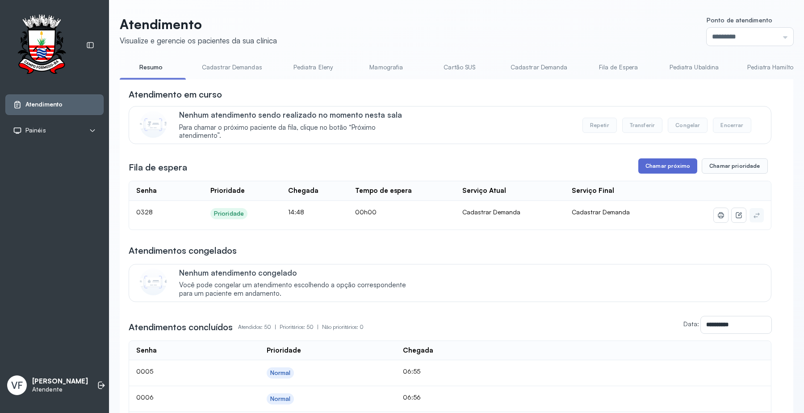
click at [653, 161] on button "Chamar próximo" at bounding box center [668, 165] width 59 height 15
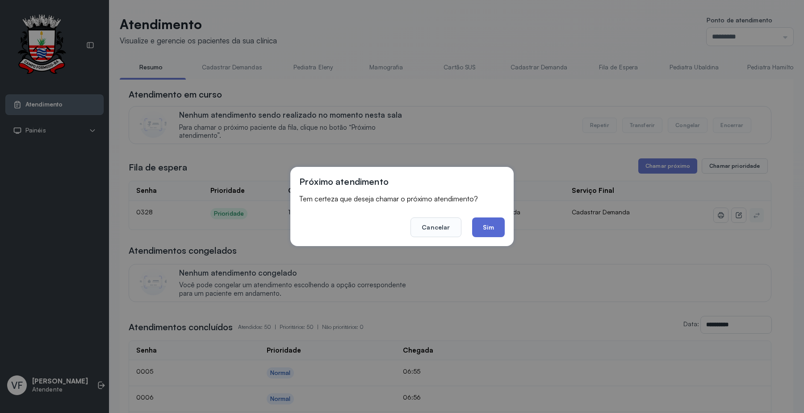
click at [486, 224] on button "Sim" at bounding box center [488, 227] width 33 height 20
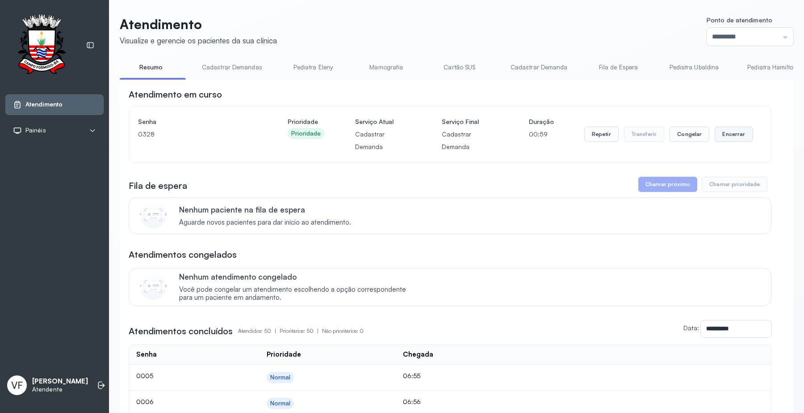
click at [727, 132] on button "Encerrar" at bounding box center [734, 133] width 38 height 15
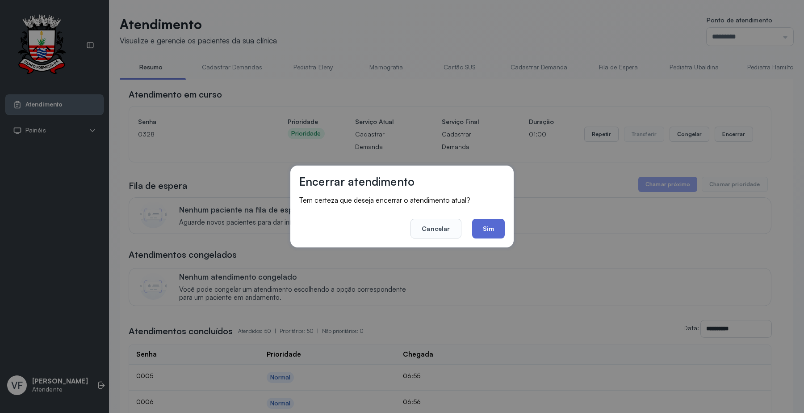
click at [488, 224] on button "Sim" at bounding box center [488, 229] width 33 height 20
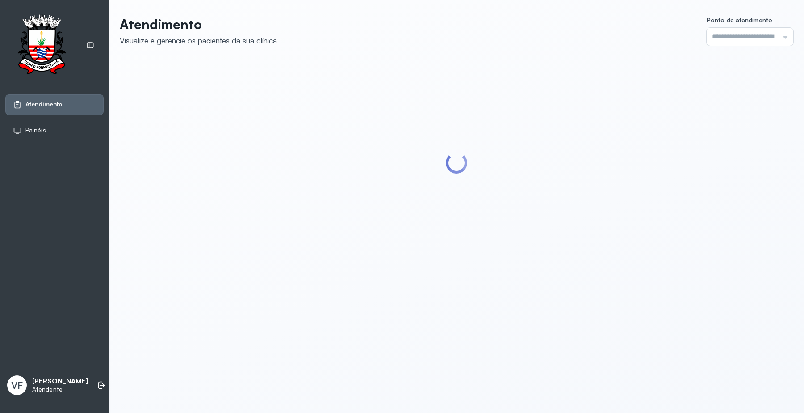
type input "*********"
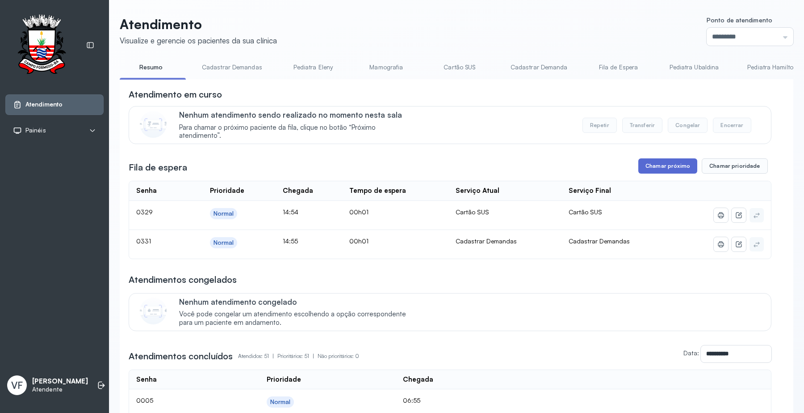
click at [663, 167] on button "Chamar próximo" at bounding box center [668, 165] width 59 height 15
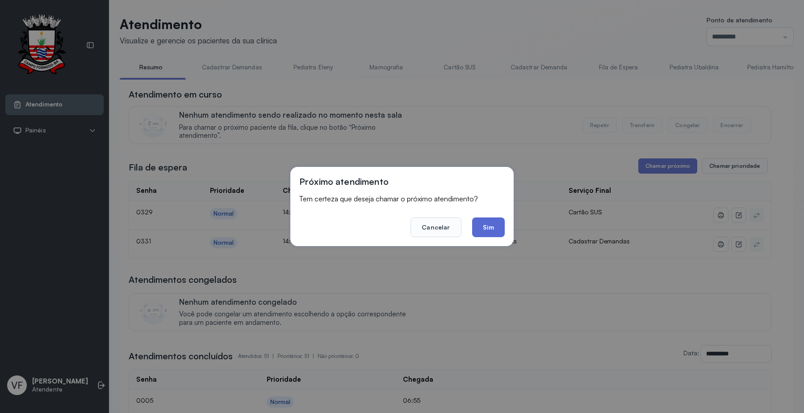
click at [481, 223] on button "Sim" at bounding box center [488, 227] width 33 height 20
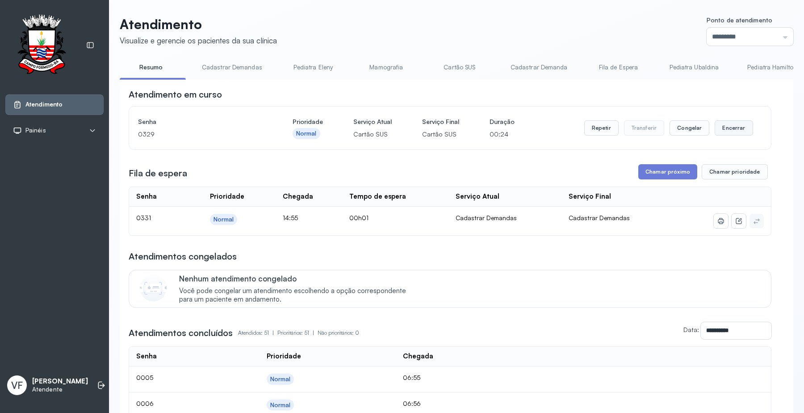
click at [724, 128] on button "Encerrar" at bounding box center [734, 127] width 38 height 15
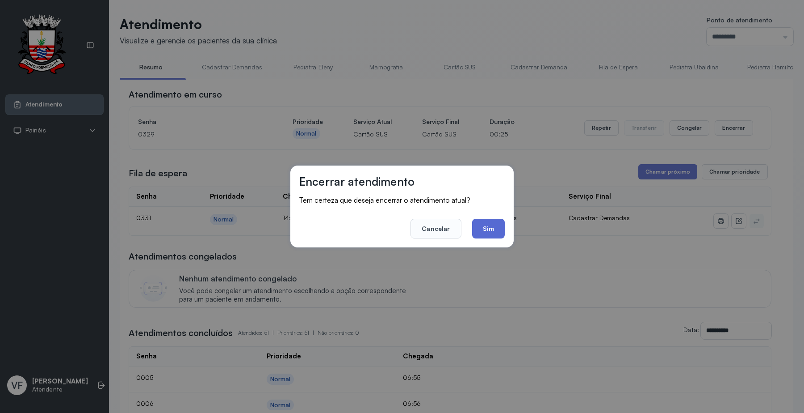
click at [478, 224] on button "Sim" at bounding box center [488, 229] width 33 height 20
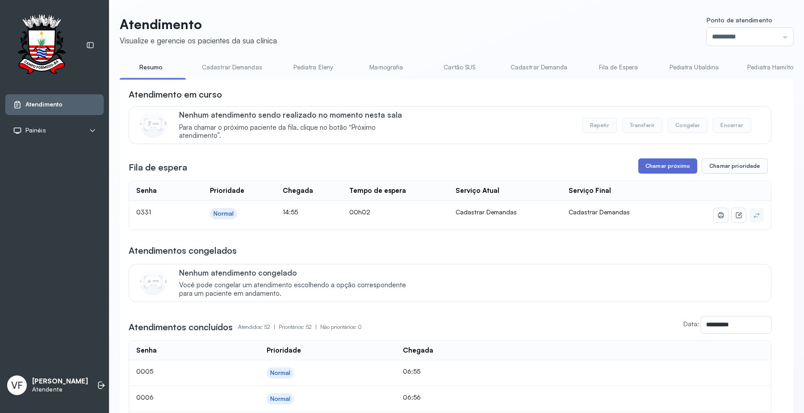
click at [660, 165] on button "Chamar próximo" at bounding box center [668, 165] width 59 height 15
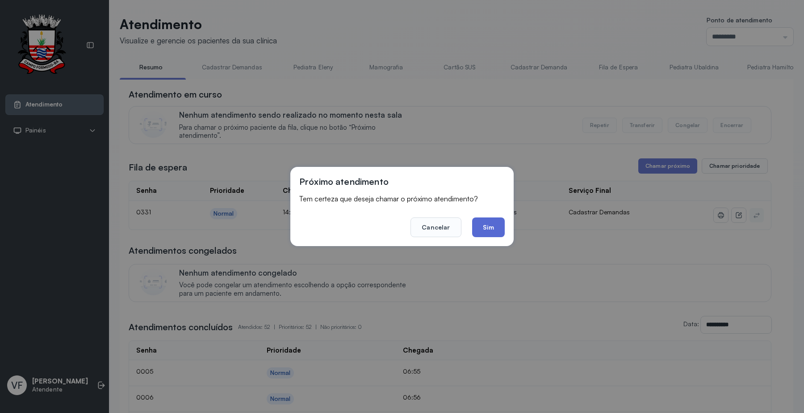
click at [494, 226] on button "Sim" at bounding box center [488, 227] width 33 height 20
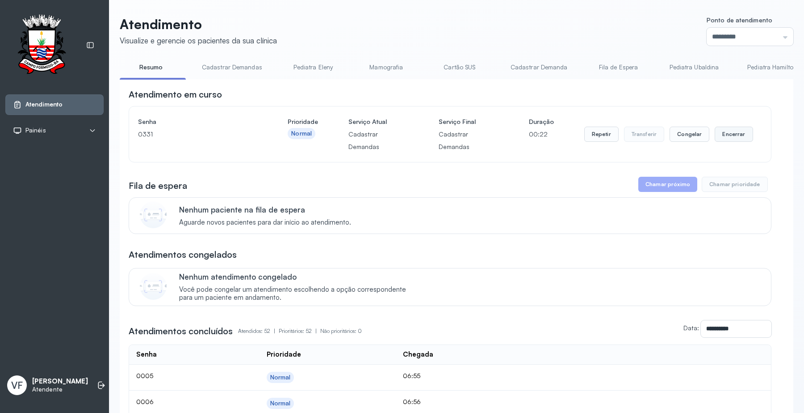
click at [723, 130] on button "Encerrar" at bounding box center [734, 133] width 38 height 15
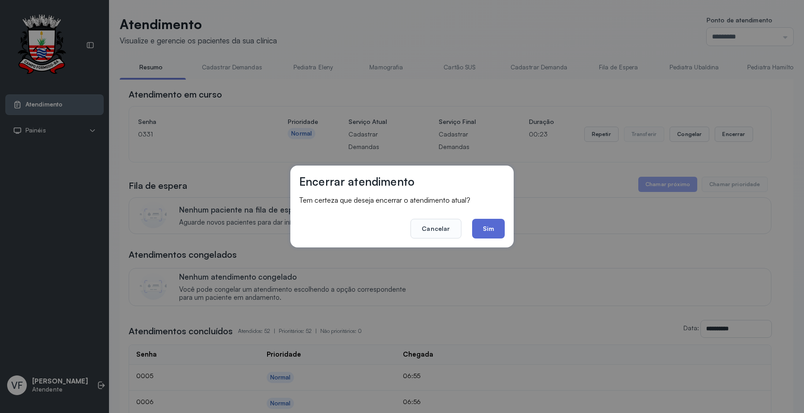
click at [478, 219] on button "Sim" at bounding box center [488, 229] width 33 height 20
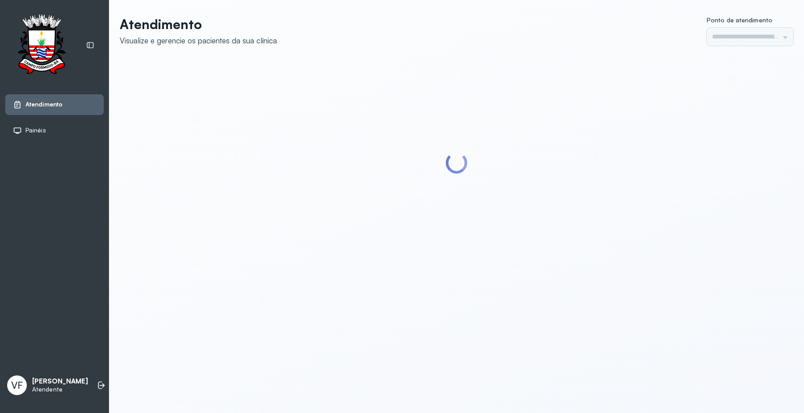
type input "*********"
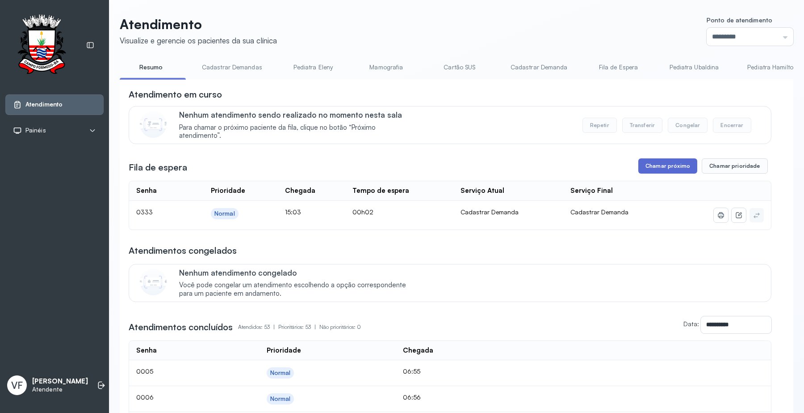
click at [665, 170] on button "Chamar próximo" at bounding box center [668, 165] width 59 height 15
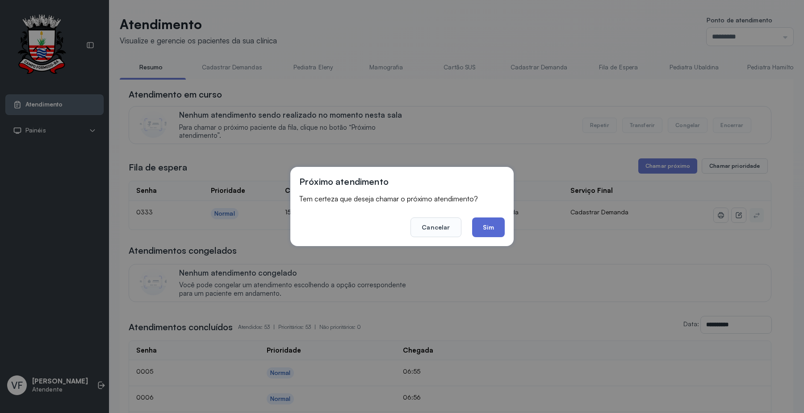
click at [490, 223] on button "Sim" at bounding box center [488, 227] width 33 height 20
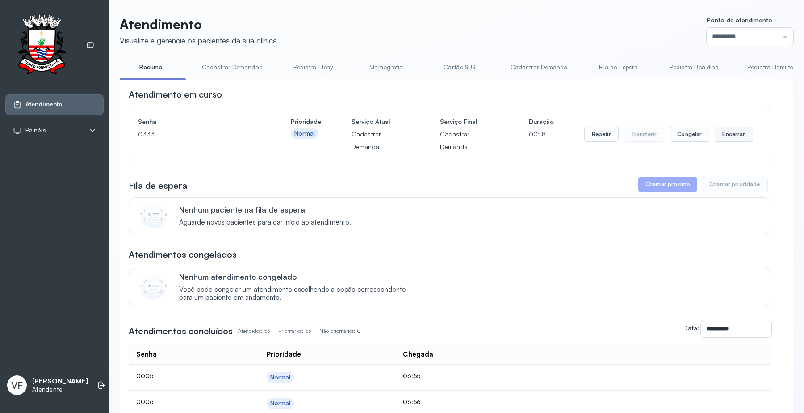
click at [722, 128] on button "Encerrar" at bounding box center [734, 133] width 38 height 15
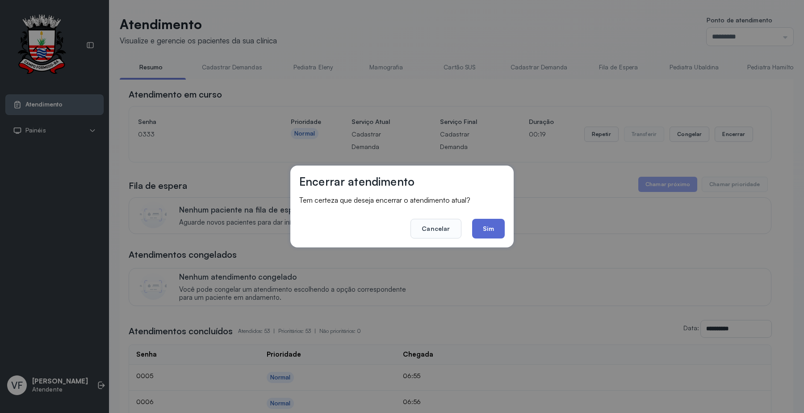
click at [488, 224] on button "Sim" at bounding box center [488, 229] width 33 height 20
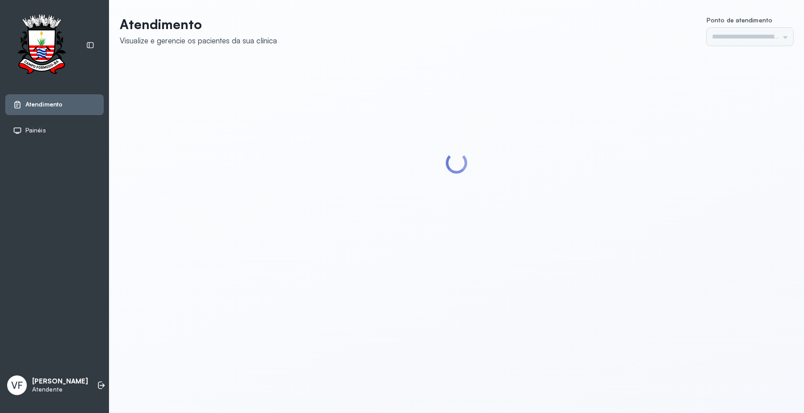
type input "*********"
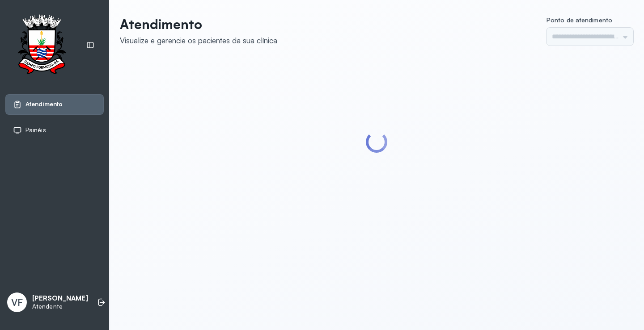
type input "*********"
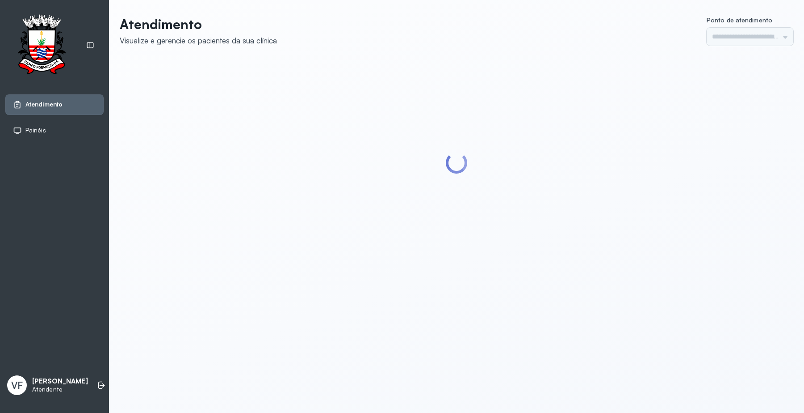
type input "*********"
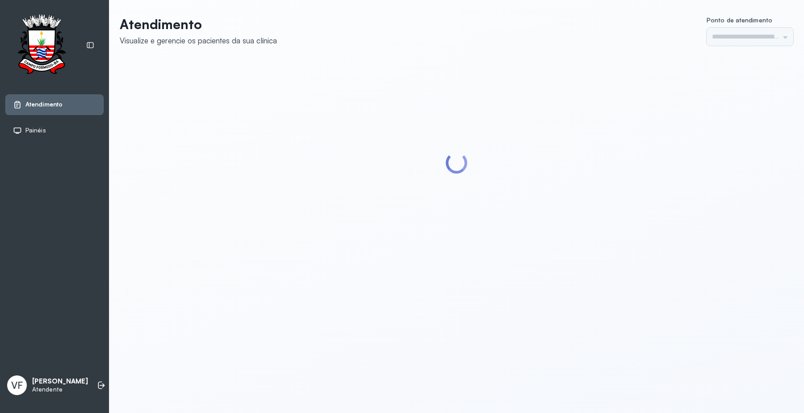
type input "*********"
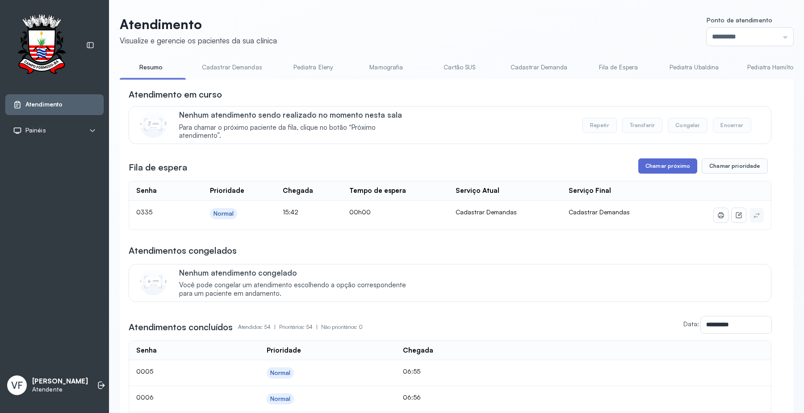
click at [661, 170] on button "Chamar próximo" at bounding box center [668, 165] width 59 height 15
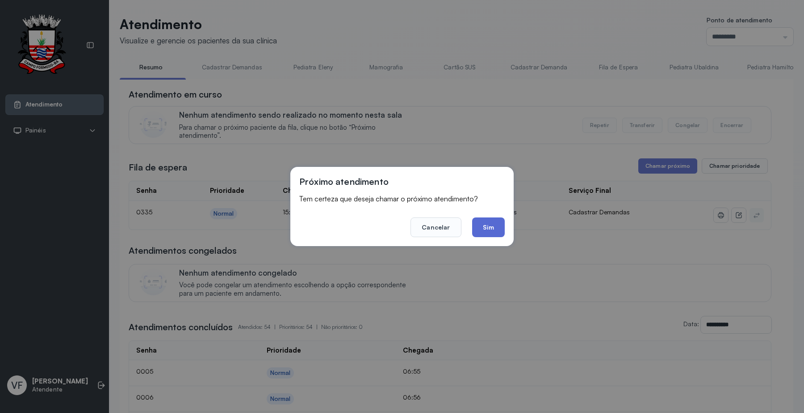
click at [487, 223] on button "Sim" at bounding box center [488, 227] width 33 height 20
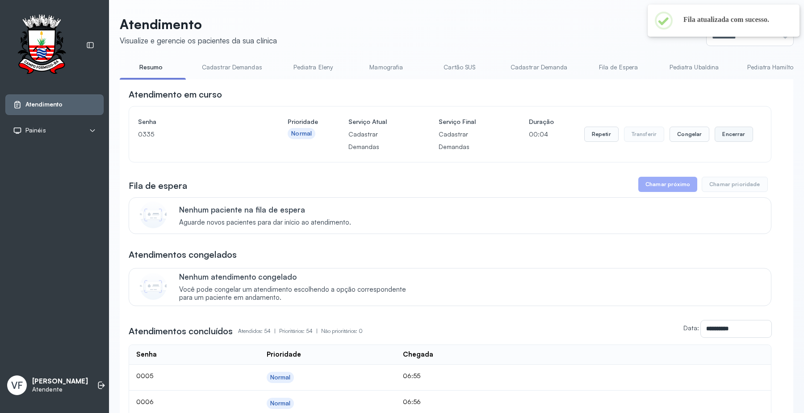
click at [723, 133] on button "Encerrar" at bounding box center [734, 133] width 38 height 15
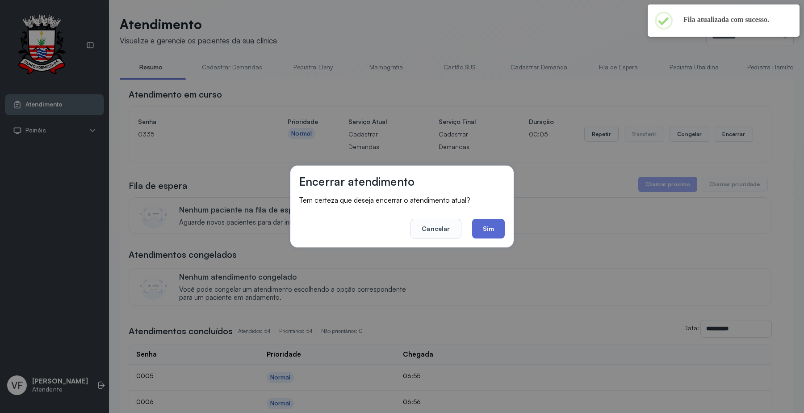
click at [487, 225] on button "Sim" at bounding box center [488, 229] width 33 height 20
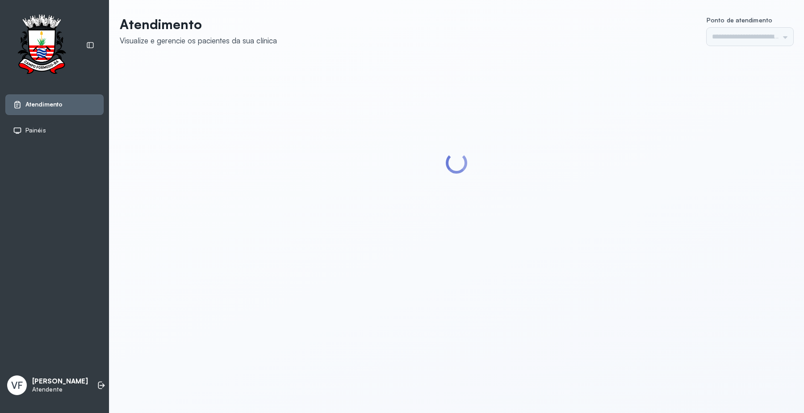
type input "*********"
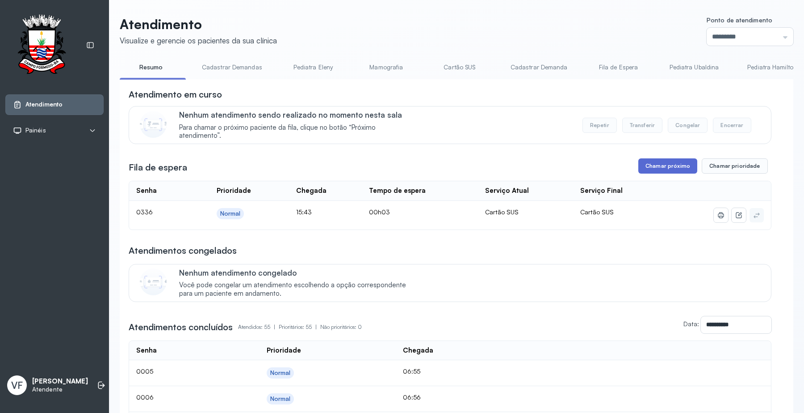
click at [662, 162] on button "Chamar próximo" at bounding box center [668, 165] width 59 height 15
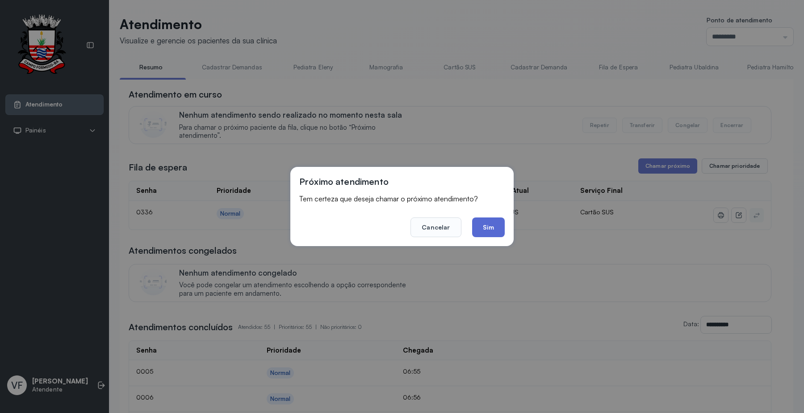
click at [488, 224] on button "Sim" at bounding box center [488, 227] width 33 height 20
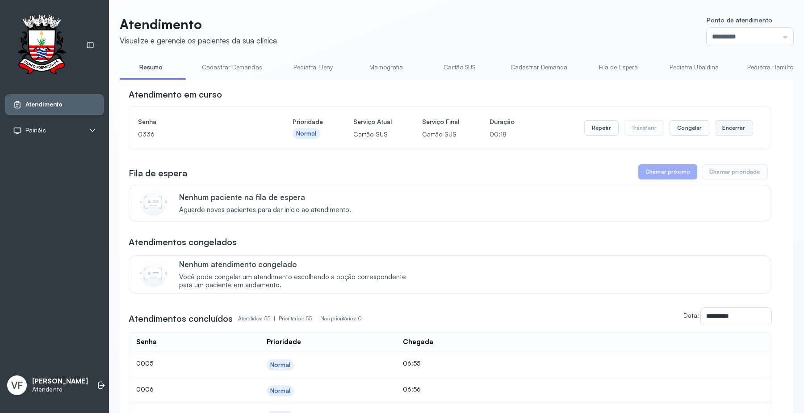
click at [728, 128] on button "Encerrar" at bounding box center [734, 127] width 38 height 15
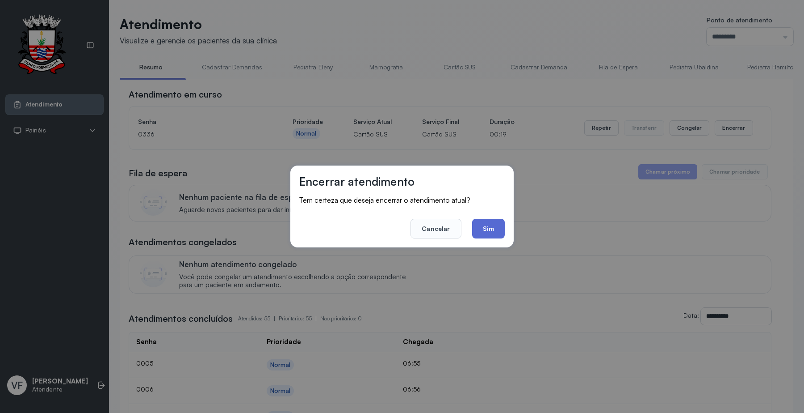
click at [497, 227] on button "Sim" at bounding box center [488, 229] width 33 height 20
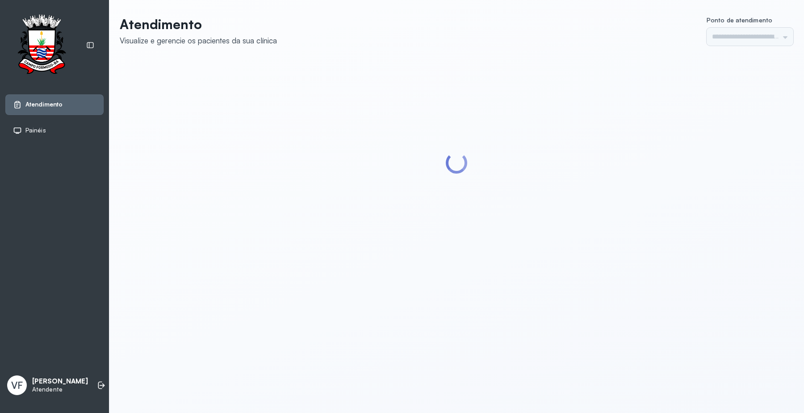
type input "*********"
